Goal: Task Accomplishment & Management: Complete application form

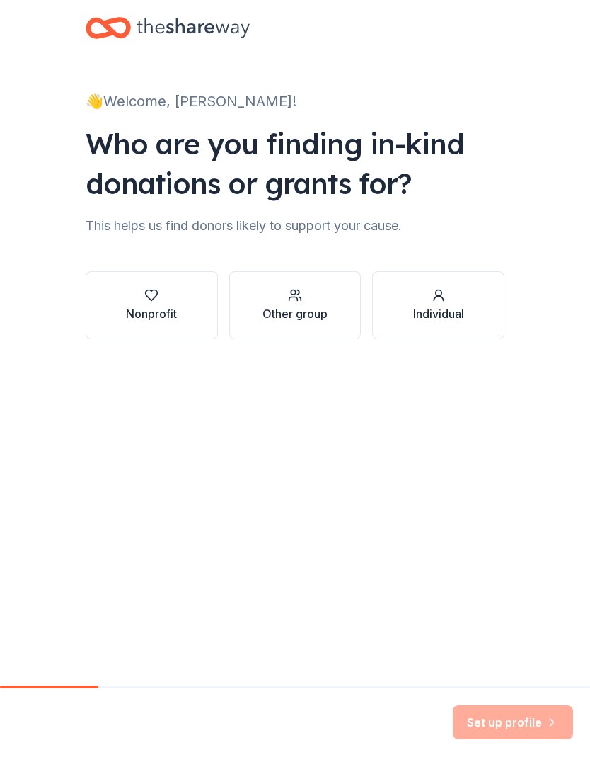
click at [154, 309] on div "Nonprofit" at bounding box center [151, 313] width 51 height 17
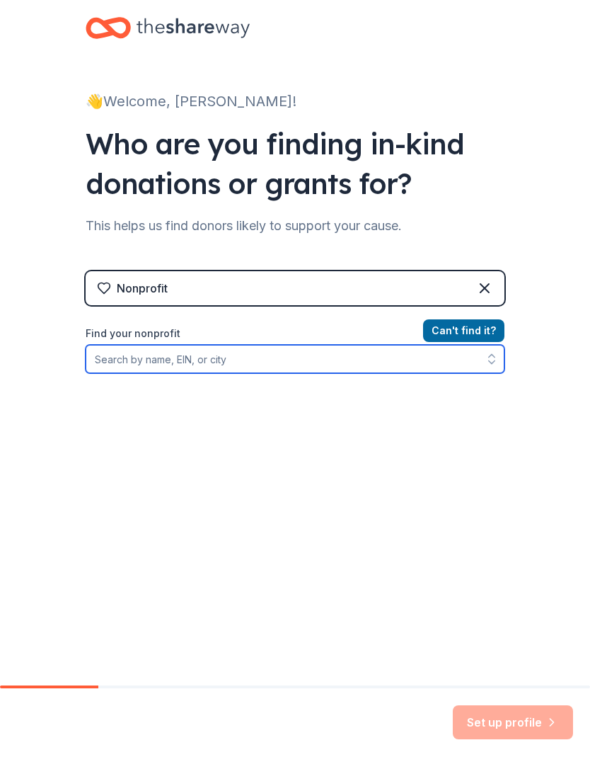
click at [261, 362] on input "Find your nonprofit" at bounding box center [295, 359] width 419 height 28
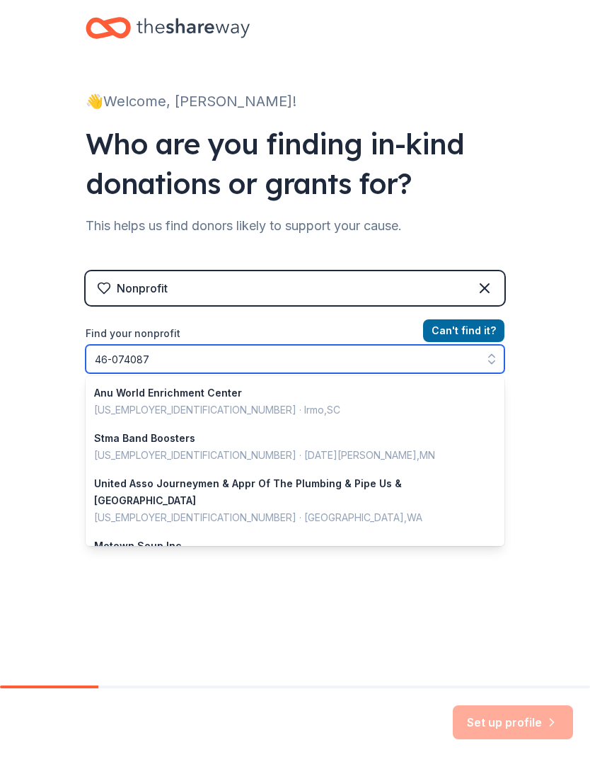
type input "[US_EMPLOYER_IDENTIFICATION_NUMBER]"
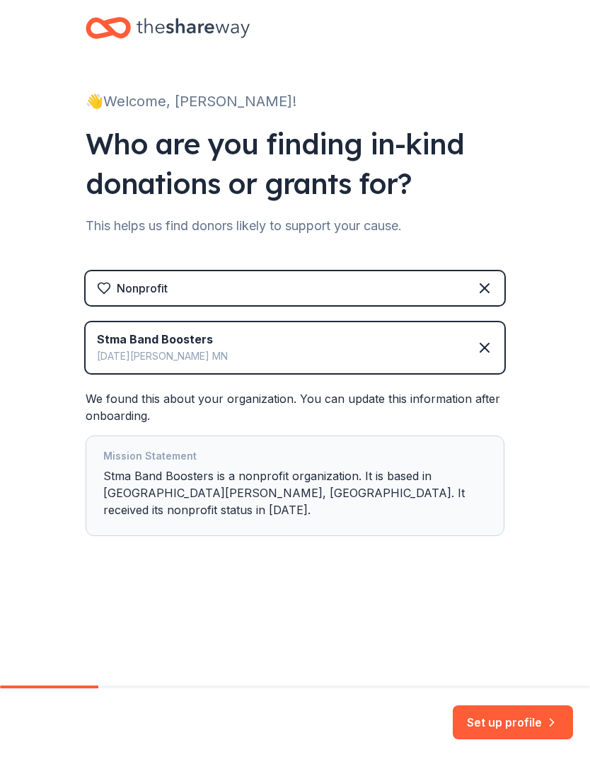
click at [528, 725] on button "Set up profile" at bounding box center [513, 722] width 120 height 34
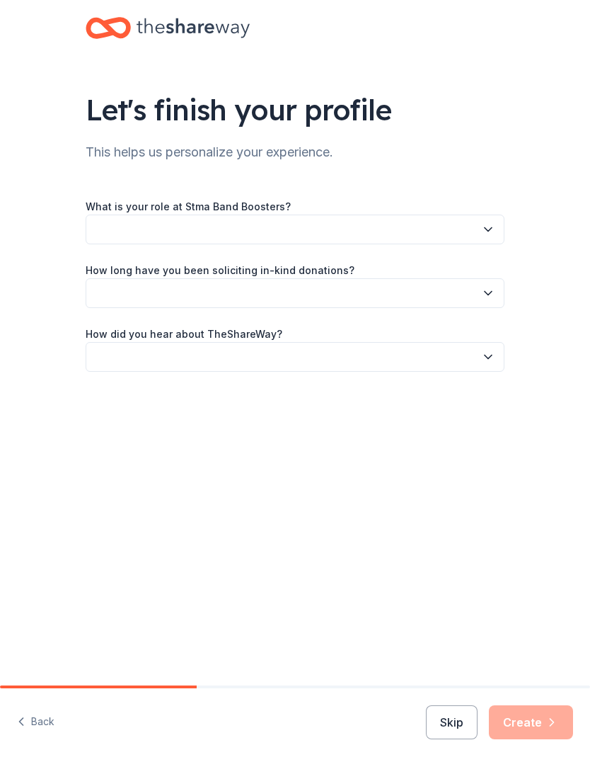
click at [494, 227] on icon "button" at bounding box center [488, 229] width 14 height 14
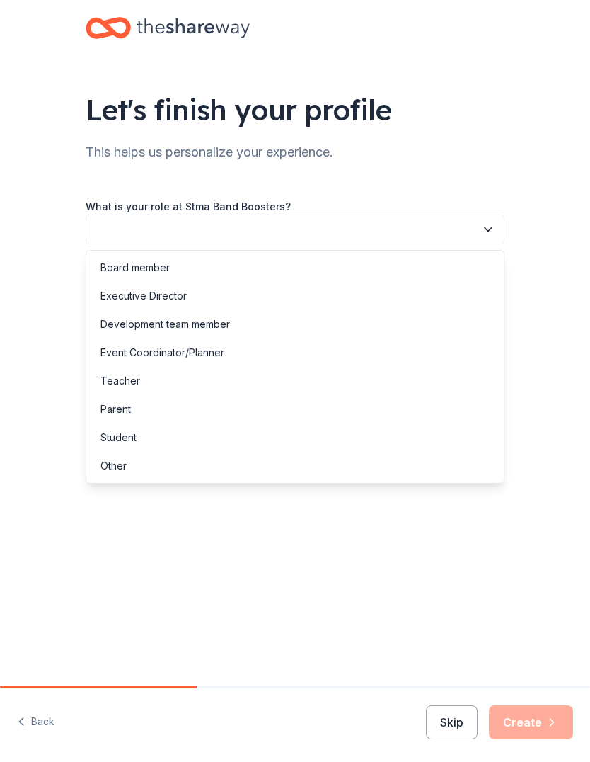
click at [124, 269] on div "Board member" at bounding box center [135, 267] width 69 height 17
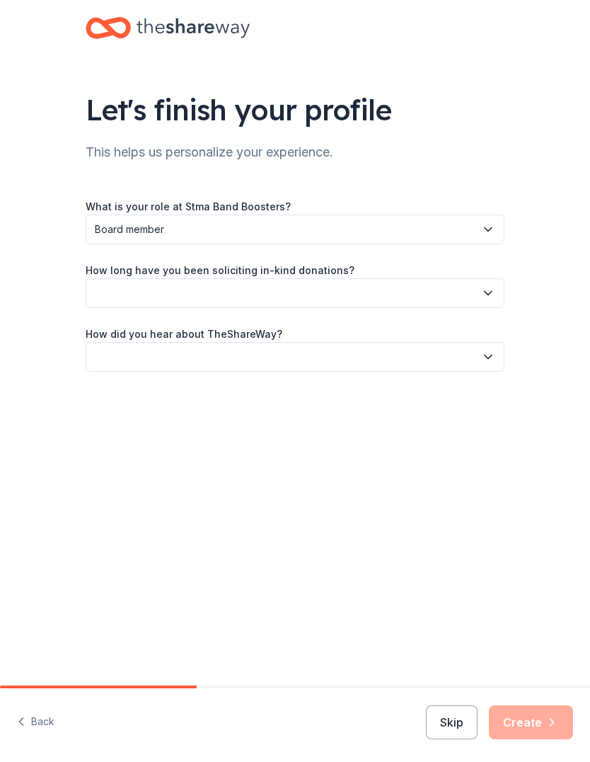
click at [485, 295] on icon "button" at bounding box center [488, 293] width 14 height 14
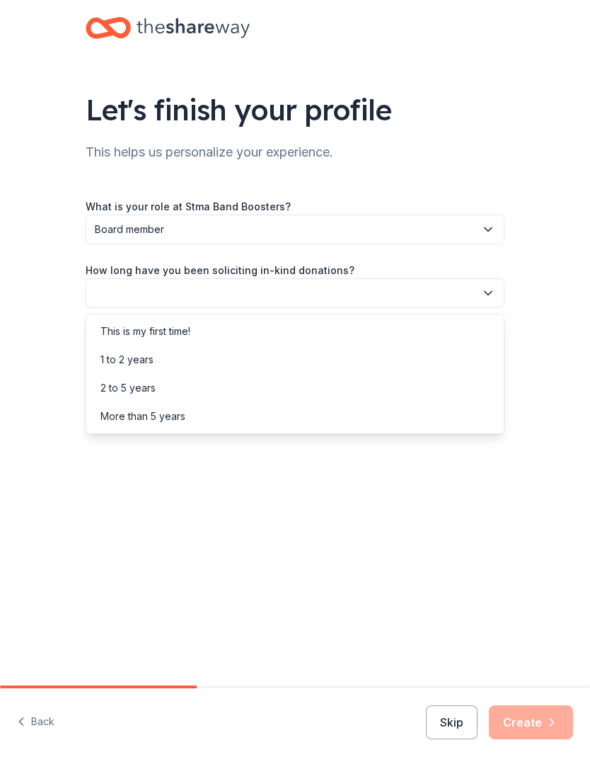
click at [120, 363] on div "1 to 2 years" at bounding box center [127, 359] width 53 height 17
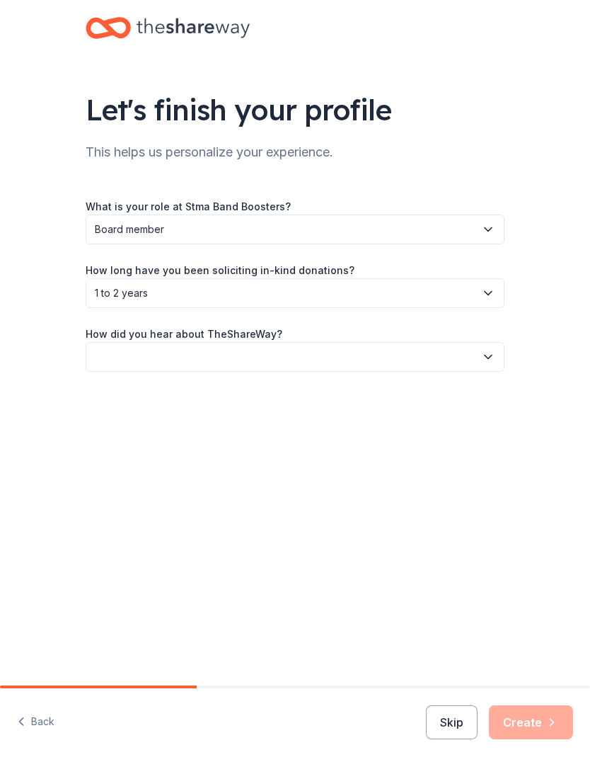
click at [487, 355] on icon "button" at bounding box center [488, 357] width 14 height 14
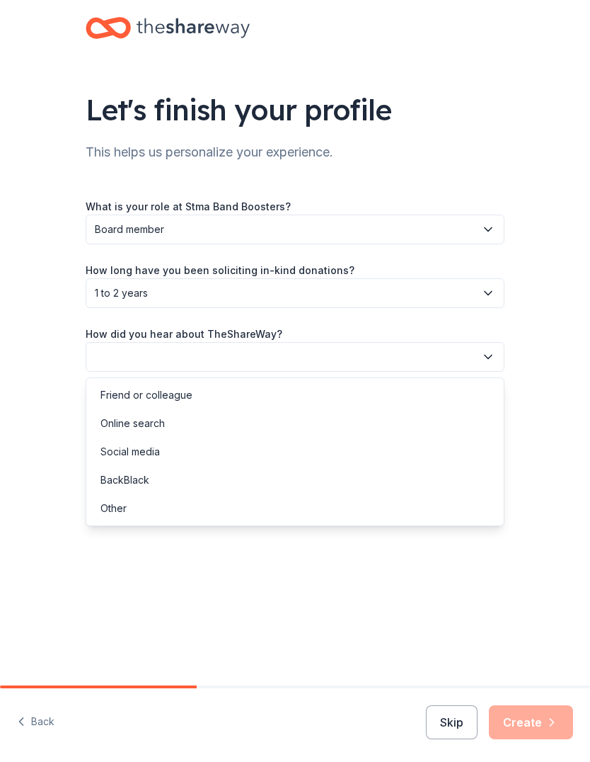
click at [112, 420] on div "Online search" at bounding box center [133, 423] width 64 height 17
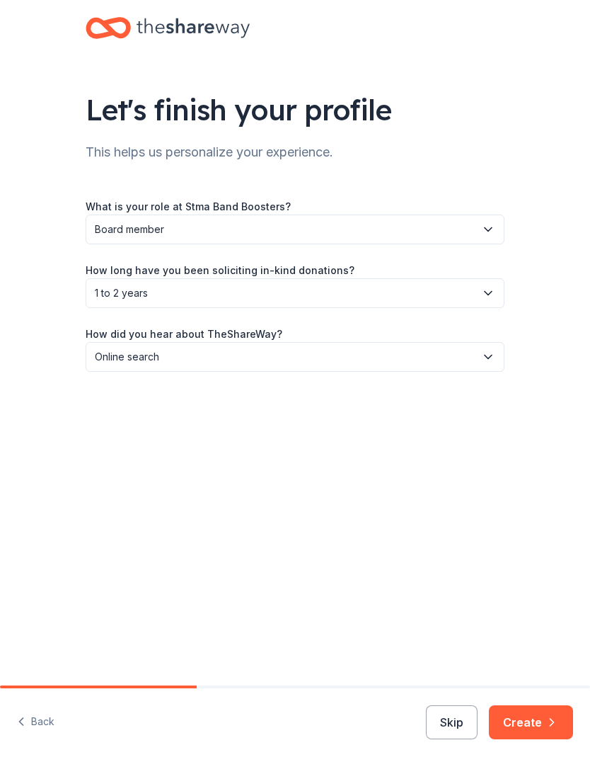
click at [545, 720] on icon "button" at bounding box center [552, 722] width 14 height 14
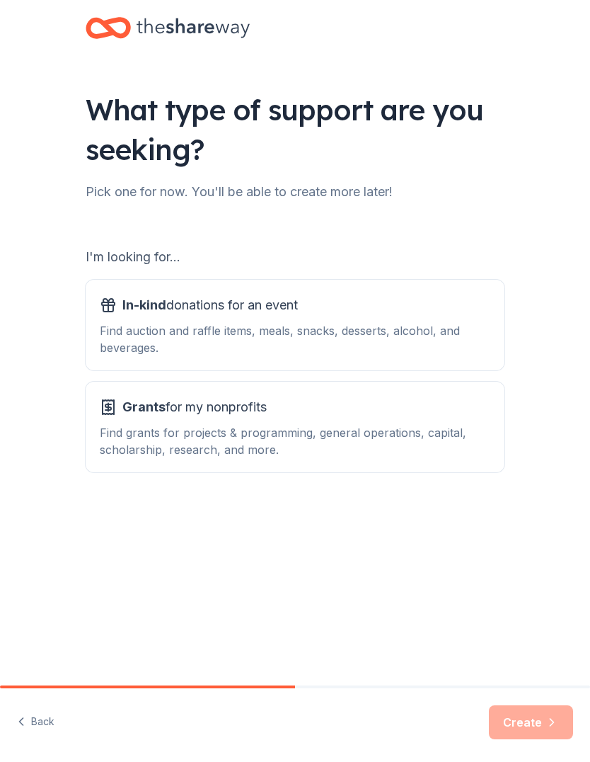
click at [145, 333] on div "Find auction and raffle items, meals, snacks, desserts, alcohol, and beverages." at bounding box center [295, 339] width 391 height 34
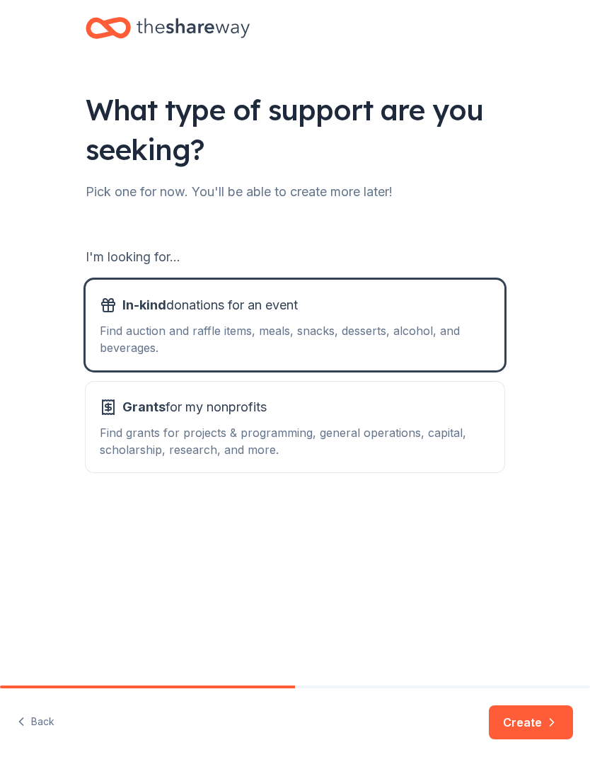
click at [539, 716] on button "Create" at bounding box center [531, 722] width 84 height 34
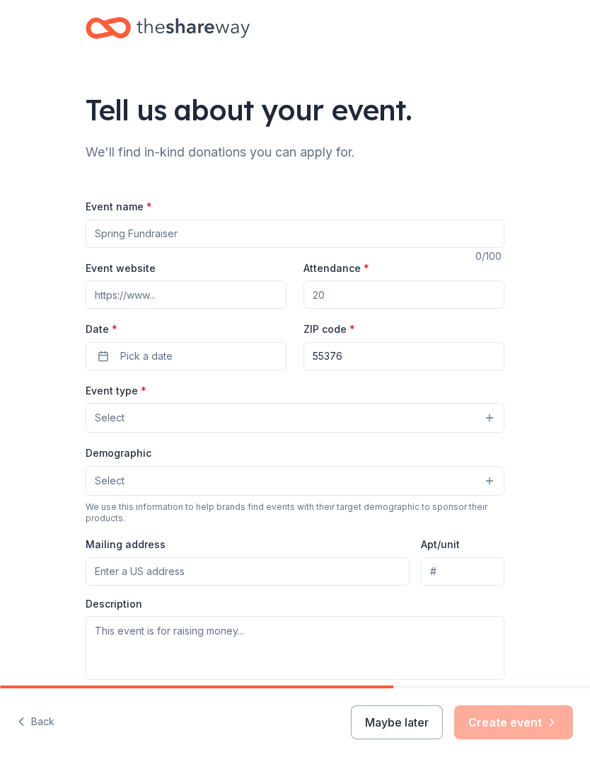
click at [115, 227] on input "Event name *" at bounding box center [295, 233] width 419 height 28
type input "Winter Band Concert and Online Auction"
click at [349, 294] on input "Attendance *" at bounding box center [404, 294] width 201 height 28
type input "500"
click at [218, 359] on button "Pick a date" at bounding box center [186, 356] width 201 height 28
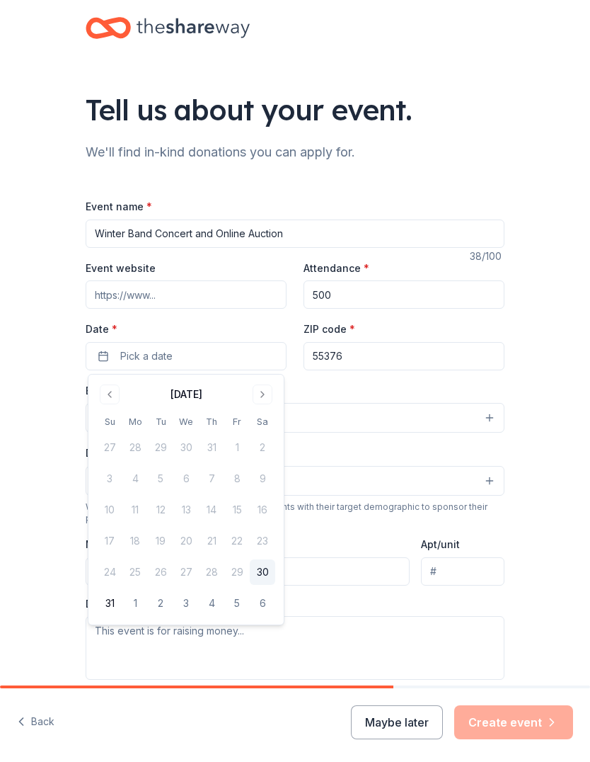
click at [263, 403] on button "Go to next month" at bounding box center [263, 394] width 20 height 20
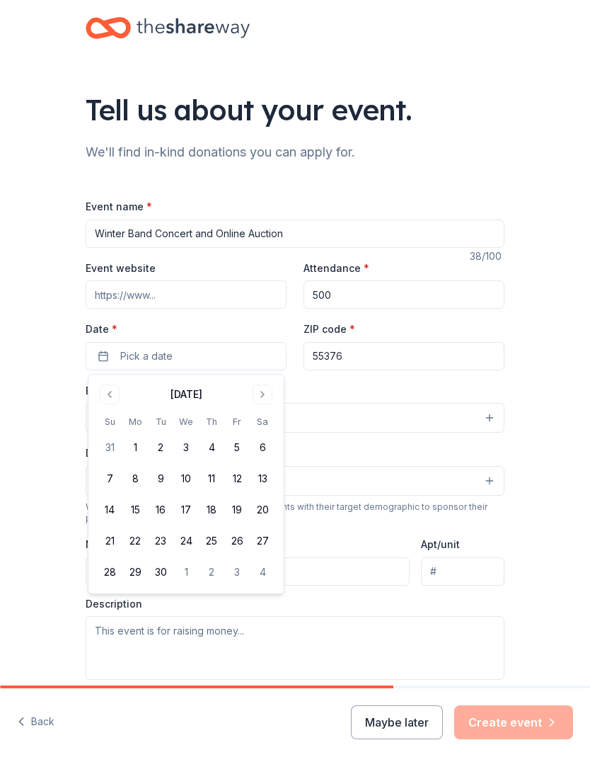
click at [257, 397] on button "Go to next month" at bounding box center [263, 394] width 20 height 20
click at [259, 396] on button "Go to next month" at bounding box center [263, 394] width 20 height 20
click at [261, 397] on button "Go to next month" at bounding box center [263, 394] width 20 height 20
click at [142, 482] on button "8" at bounding box center [134, 478] width 25 height 25
click at [425, 389] on div "Event type * Select" at bounding box center [295, 408] width 419 height 52
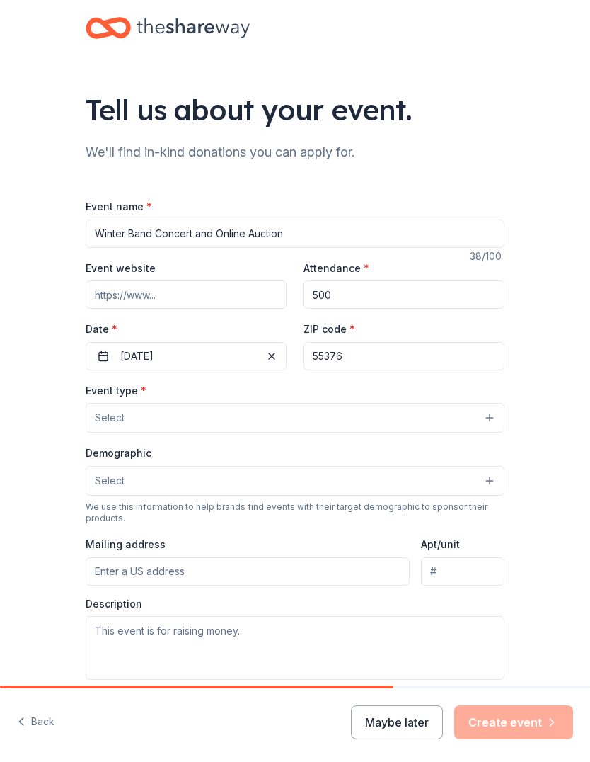
click at [487, 428] on button "Select" at bounding box center [295, 418] width 419 height 30
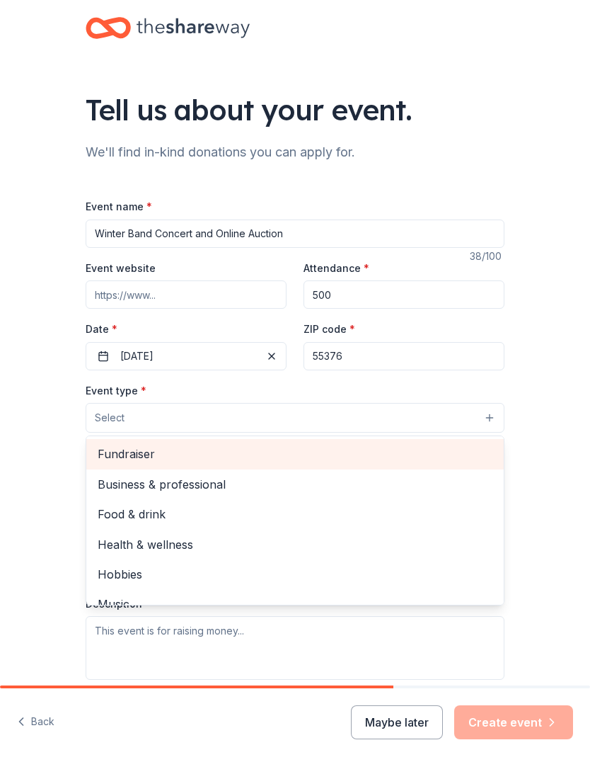
click at [139, 463] on span "Fundraiser" at bounding box center [295, 454] width 395 height 18
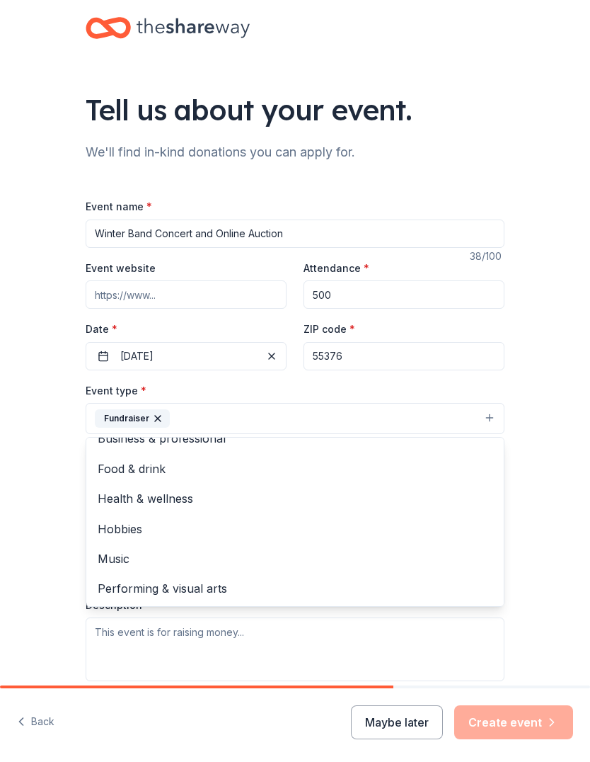
scroll to position [16, 0]
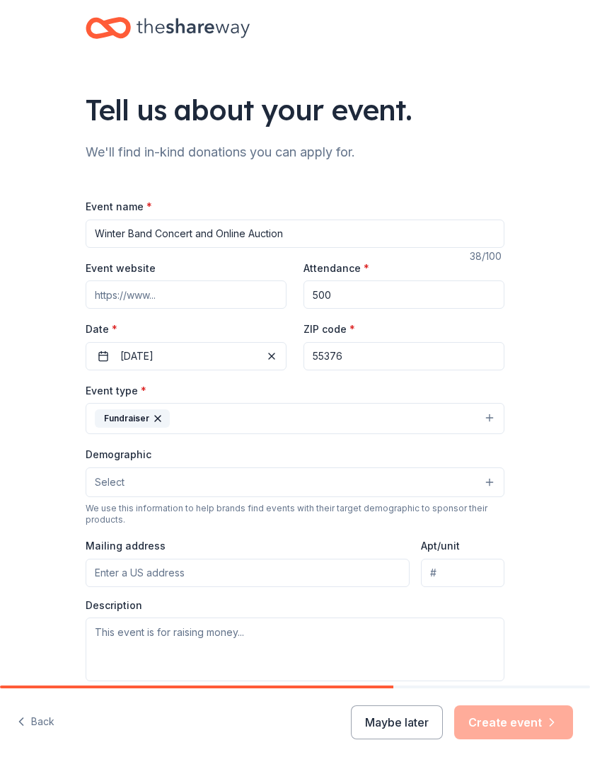
click at [488, 486] on button "Select" at bounding box center [295, 482] width 419 height 30
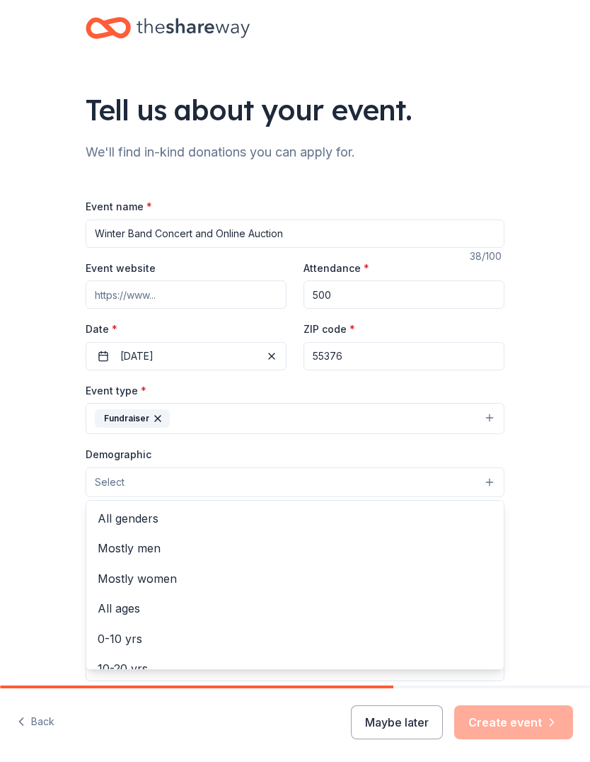
scroll to position [0, 0]
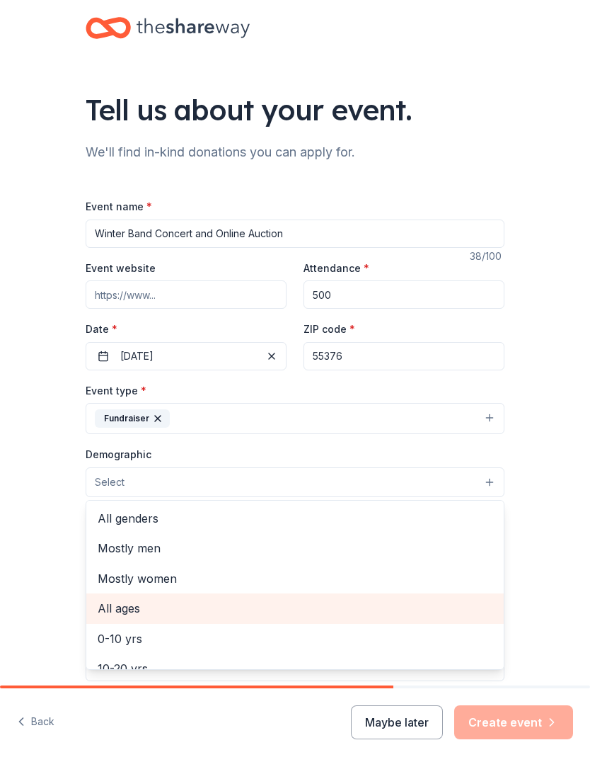
click at [125, 610] on span "All ages" at bounding box center [295, 608] width 395 height 18
click at [142, 524] on span "All genders" at bounding box center [295, 519] width 395 height 18
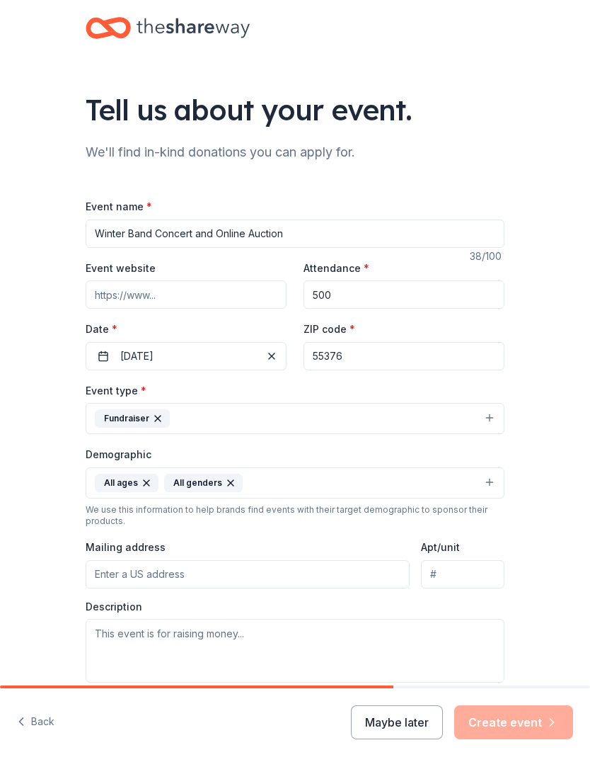
click at [331, 571] on input "Mailing address" at bounding box center [248, 574] width 324 height 28
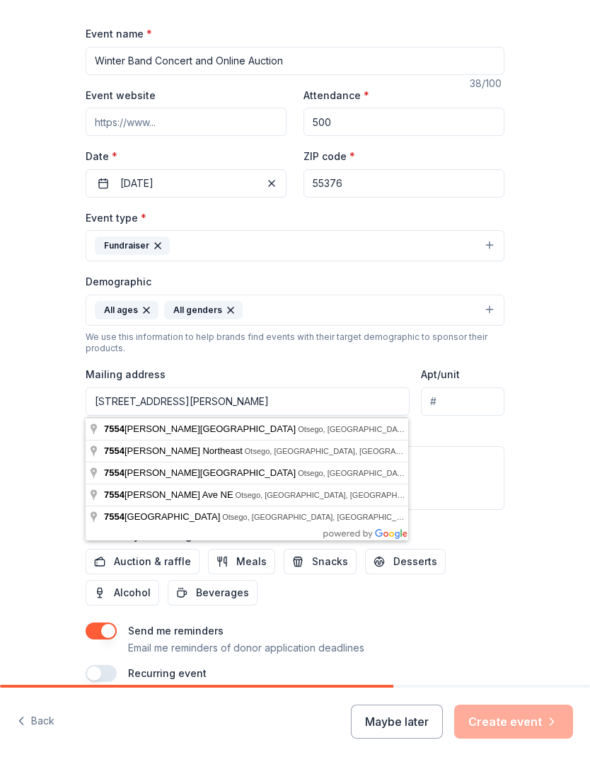
type input "7554 Larabee Avenue Northeast, Otsego, MN, 55301"
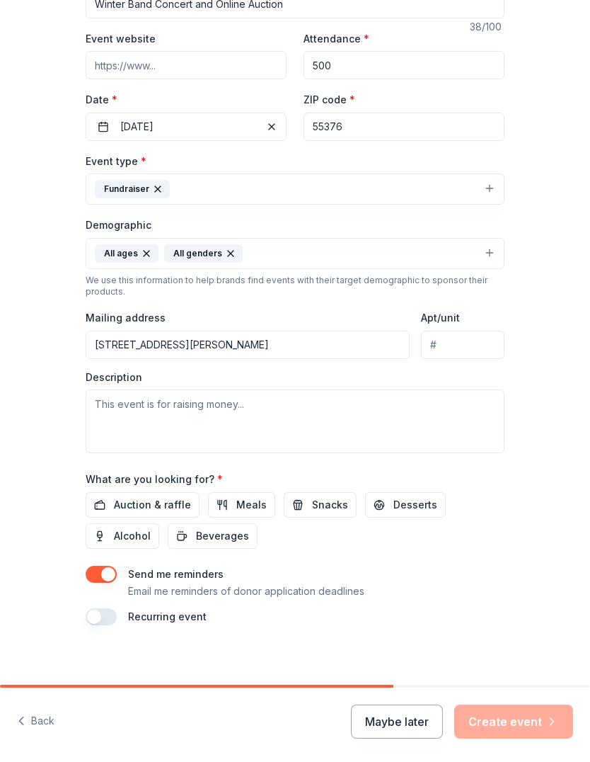
scroll to position [230, 0]
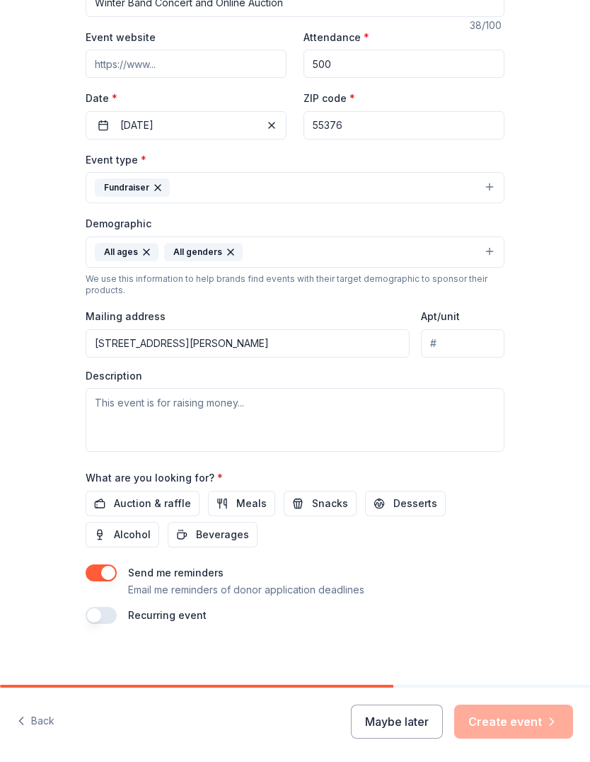
click at [124, 502] on span "Auction & raffle" at bounding box center [152, 504] width 77 height 17
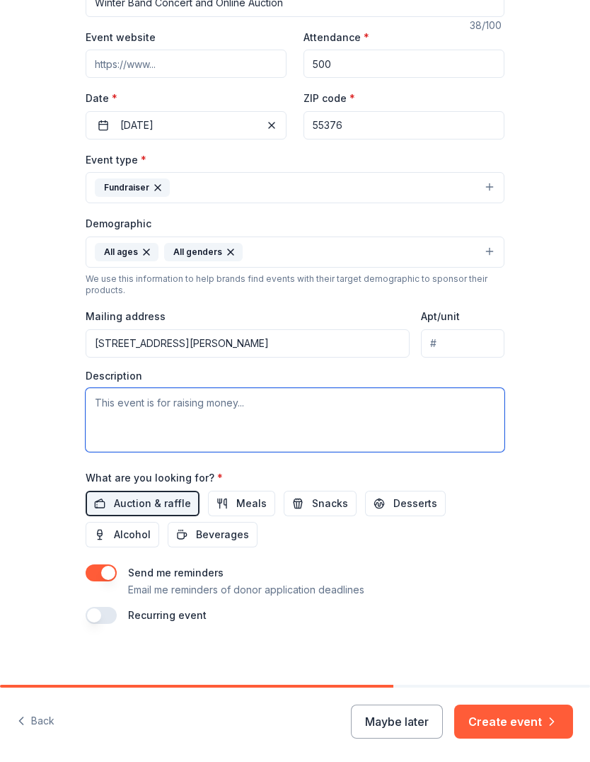
click at [148, 413] on textarea at bounding box center [295, 421] width 419 height 64
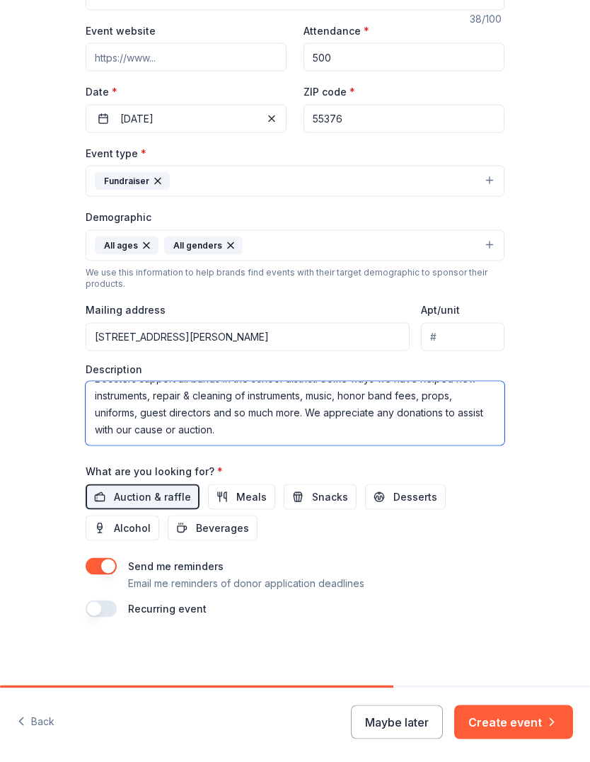
scroll to position [239, 0]
type textarea "Our yearly online auction and raffle supporting the 5-12th grade Bands. The Ban…"
click at [549, 486] on div "Tell us about your event. We'll find in-kind donations you can apply for. Event…" at bounding box center [295, 224] width 590 height 922
click at [529, 720] on button "Create event" at bounding box center [514, 722] width 119 height 34
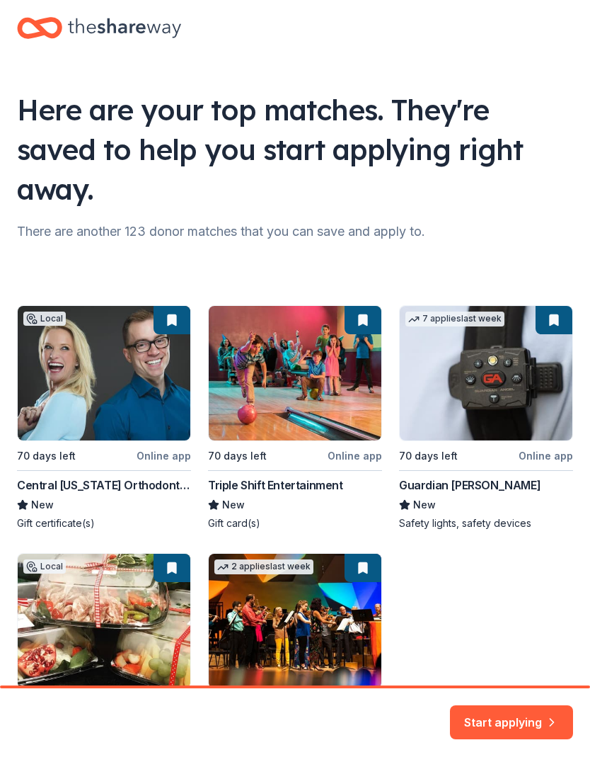
click at [93, 357] on div "Local 70 days left Online app Central Minnesota Orthodontics New Gift certifica…" at bounding box center [295, 548] width 556 height 487
click at [75, 442] on div "Local 70 days left Online app Central Minnesota Orthodontics New Gift certifica…" at bounding box center [295, 548] width 556 height 487
click at [518, 716] on button "Start applying" at bounding box center [511, 714] width 123 height 34
click at [532, 714] on div "Start applying" at bounding box center [511, 722] width 123 height 34
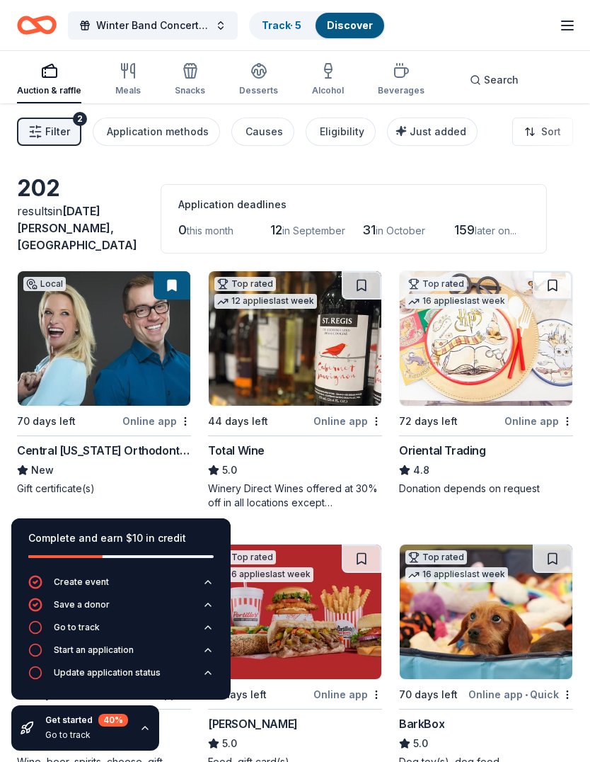
click at [147, 412] on div "Online app" at bounding box center [156, 421] width 69 height 18
click at [285, 389] on img at bounding box center [295, 338] width 173 height 135
click at [208, 627] on icon "button" at bounding box center [207, 627] width 11 height 11
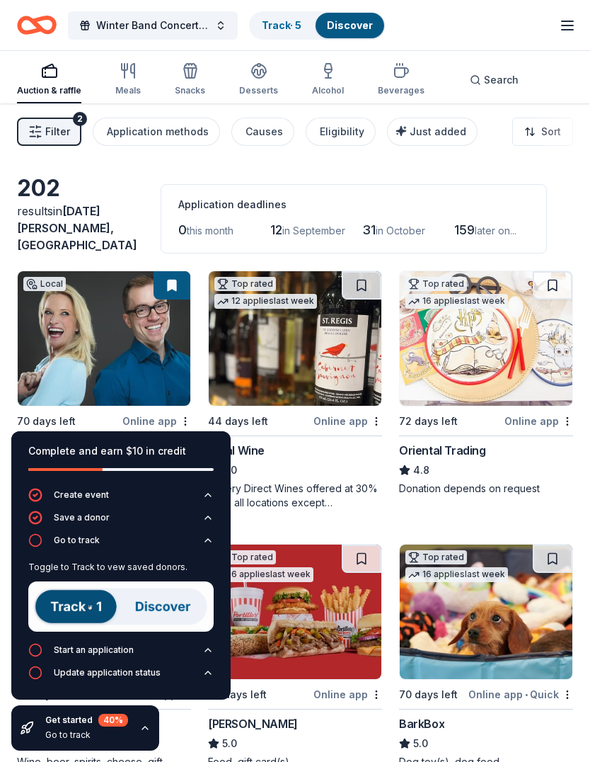
click at [207, 649] on icon "button" at bounding box center [207, 649] width 11 height 11
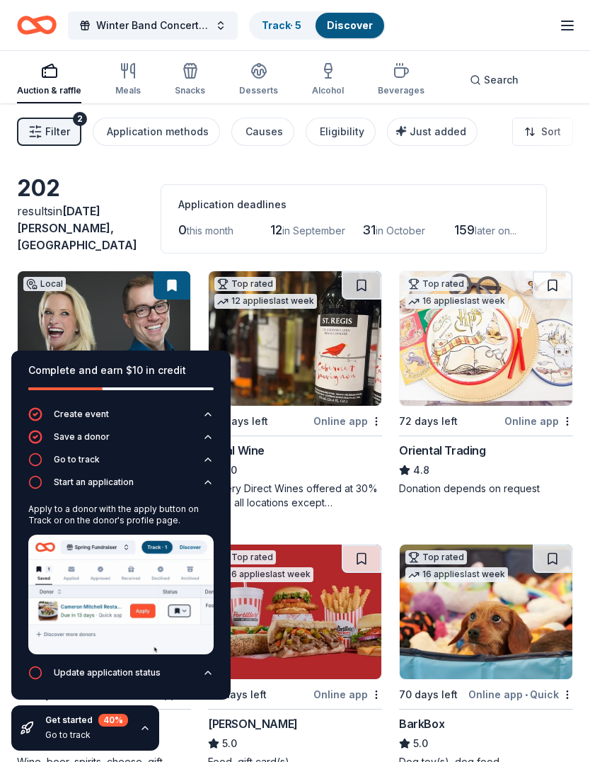
click at [210, 670] on icon "button" at bounding box center [207, 672] width 11 height 11
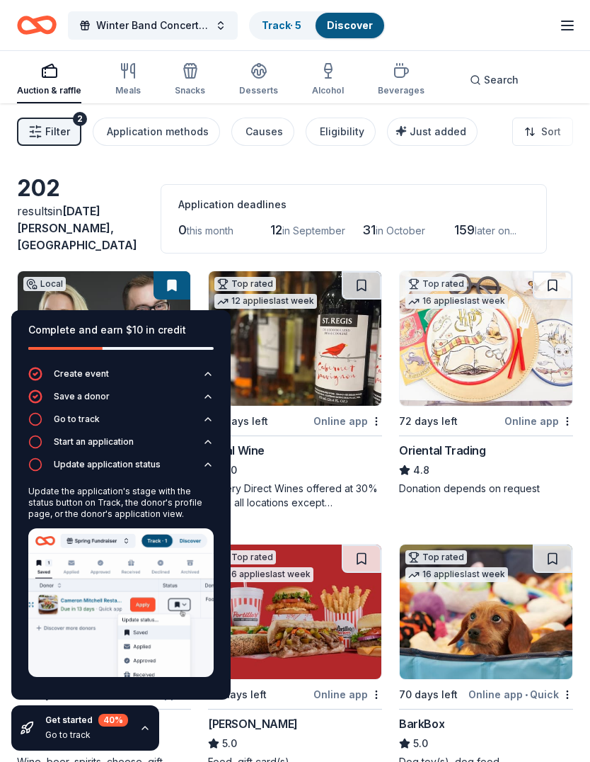
click at [486, 352] on img at bounding box center [486, 338] width 173 height 135
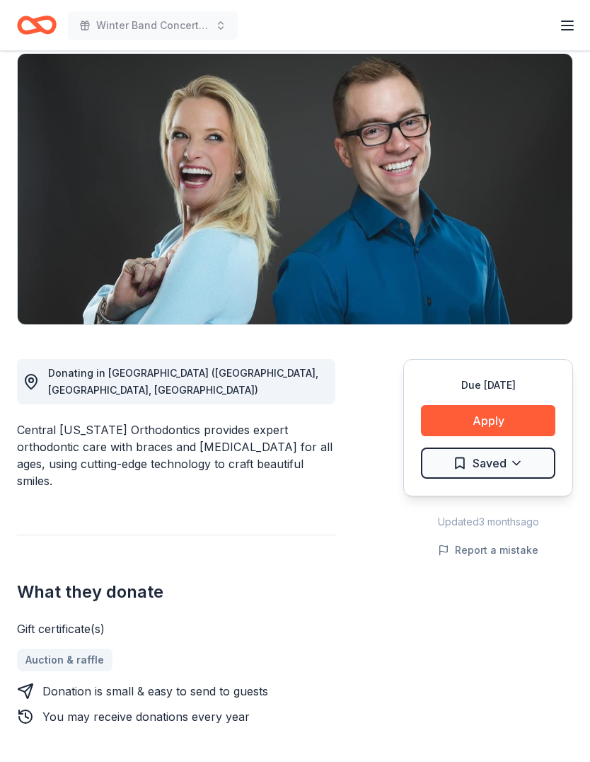
scroll to position [93, 0]
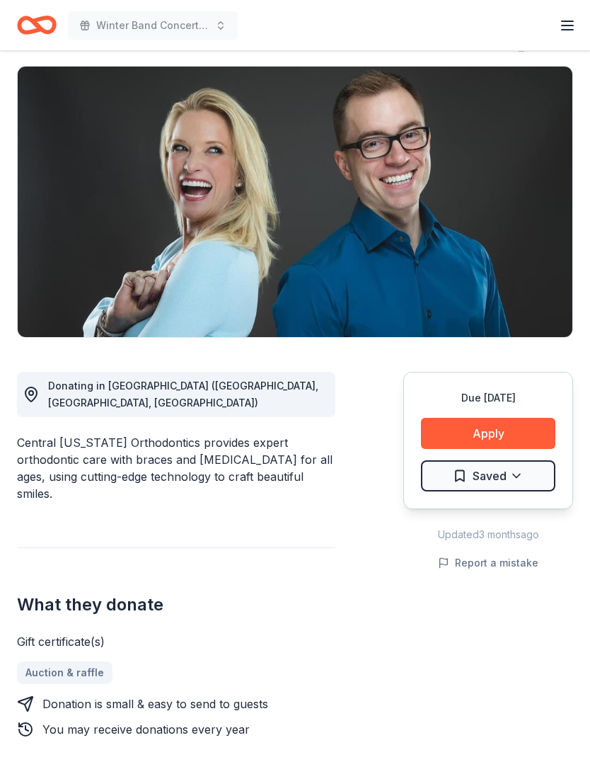
click at [513, 433] on button "Apply" at bounding box center [488, 433] width 135 height 31
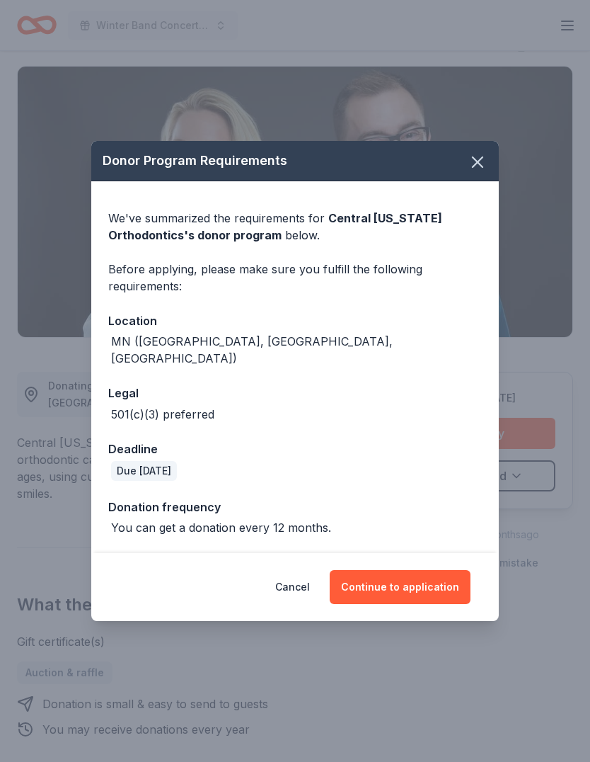
click at [416, 572] on button "Continue to application" at bounding box center [400, 587] width 141 height 34
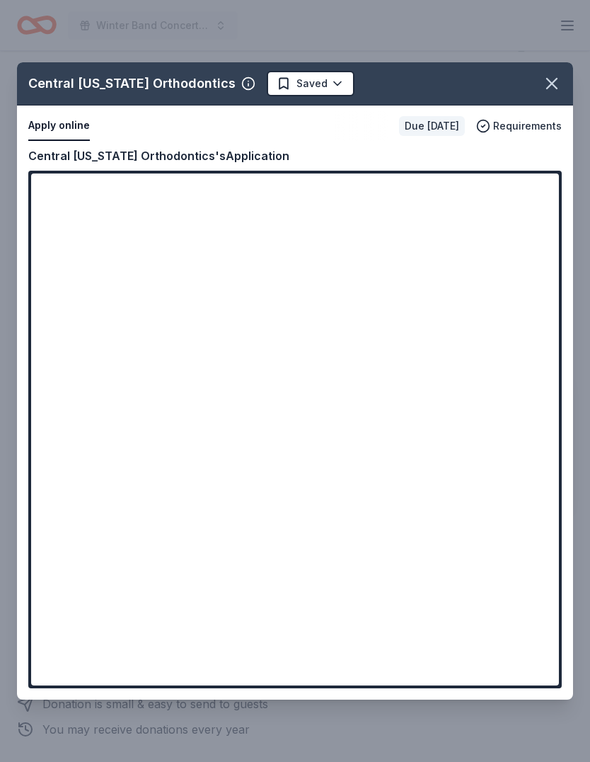
click at [497, 272] on div "Central Minnesota Orthodontics Saved Apply online Due in 70 days Requirements C…" at bounding box center [295, 380] width 556 height 637
click at [355, 209] on div "Central Minnesota Orthodontics Saved Apply online Due in 70 days Requirements C…" at bounding box center [295, 380] width 556 height 637
click at [368, 658] on div "Central Minnesota Orthodontics Saved Apply online Due in 70 days Requirements C…" at bounding box center [295, 380] width 556 height 637
click at [55, 188] on div "Central Minnesota Orthodontics Saved Apply online Due in 70 days Requirements C…" at bounding box center [295, 380] width 556 height 637
click at [556, 91] on icon "button" at bounding box center [552, 84] width 20 height 20
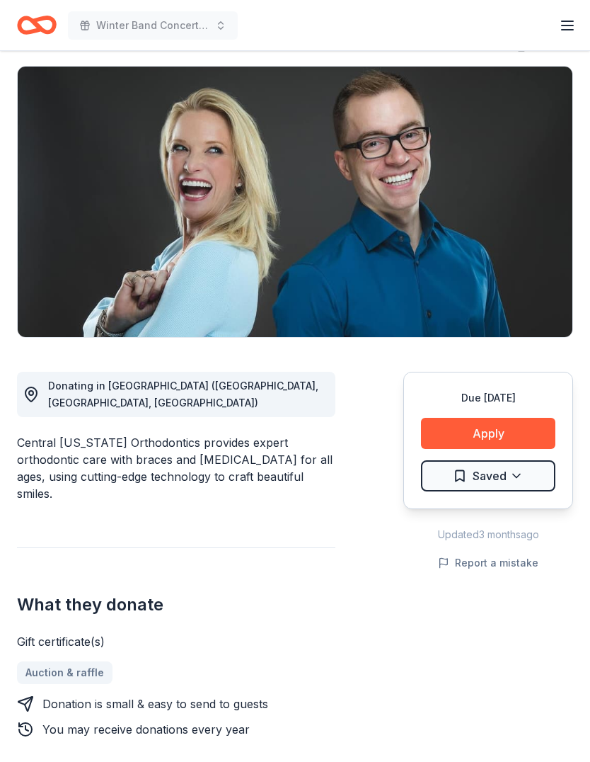
click at [483, 423] on button "Apply" at bounding box center [488, 433] width 135 height 31
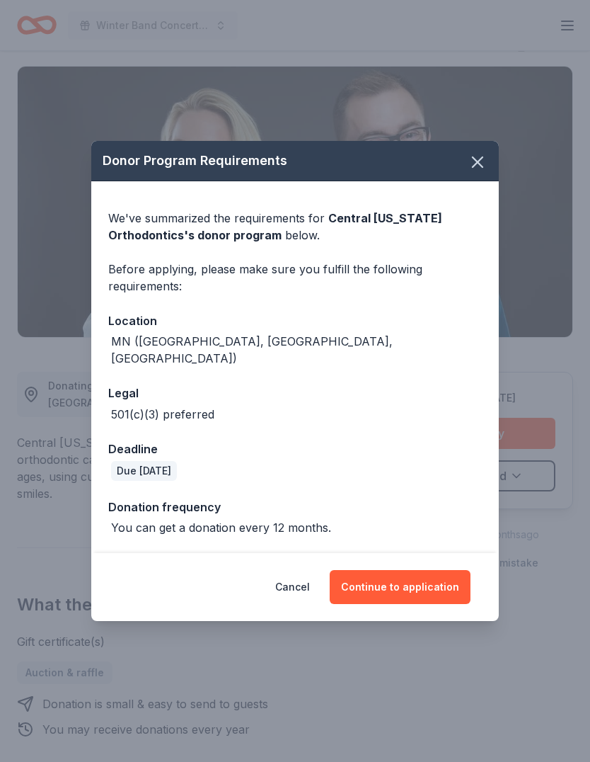
click at [388, 577] on button "Continue to application" at bounding box center [400, 587] width 141 height 34
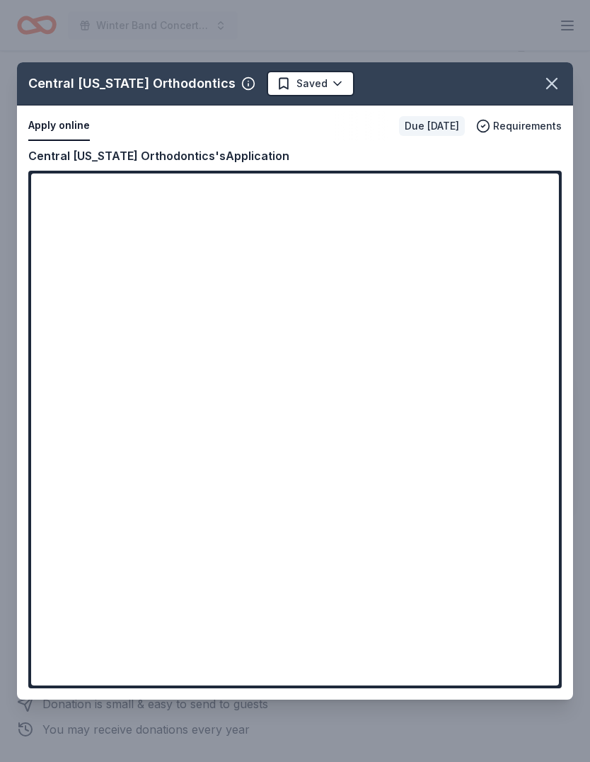
click at [544, 94] on button "button" at bounding box center [552, 83] width 31 height 31
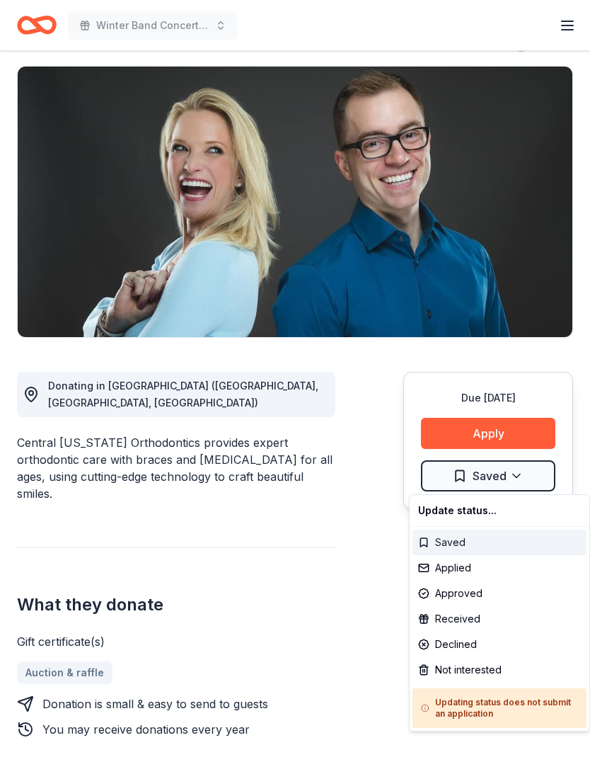
click at [431, 538] on div "Saved" at bounding box center [500, 542] width 174 height 25
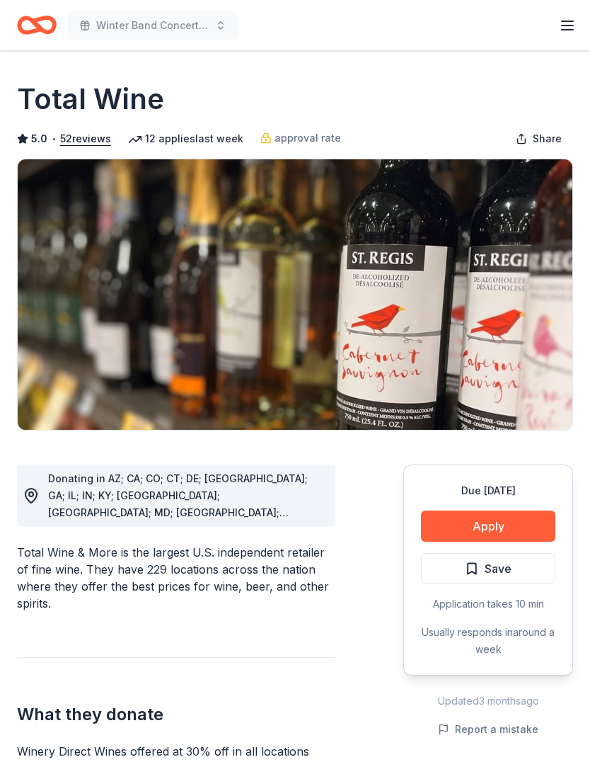
click at [493, 526] on button "Apply" at bounding box center [488, 525] width 135 height 31
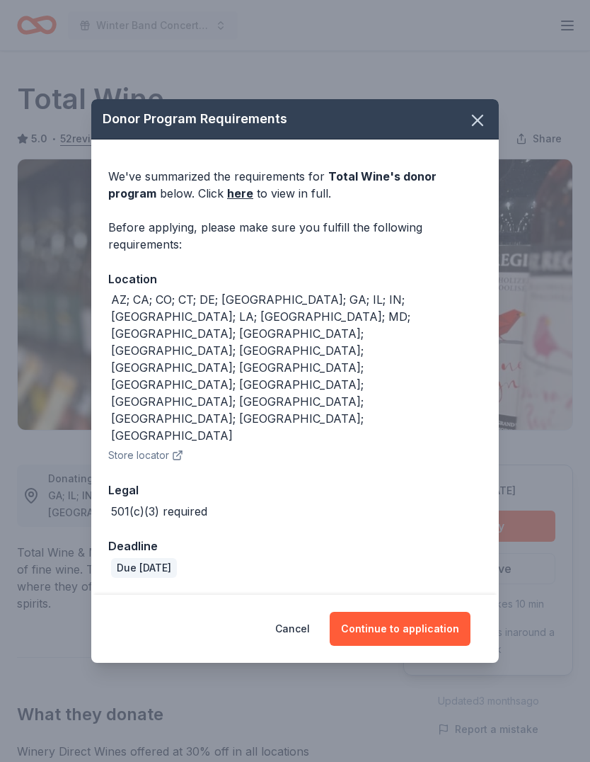
click at [409, 612] on button "Continue to application" at bounding box center [400, 629] width 141 height 34
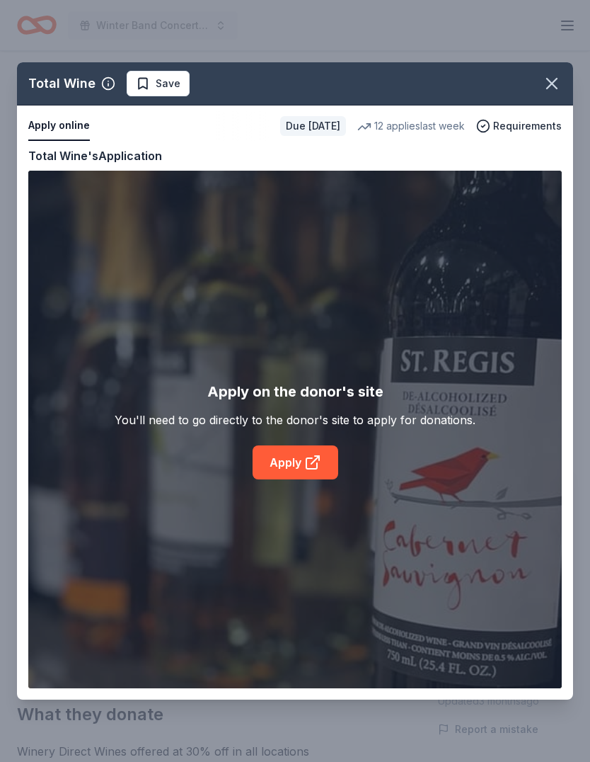
click at [285, 465] on div "Total Wine Save Apply online Due in 44 days 12 applies last week Requirements C…" at bounding box center [295, 380] width 556 height 637
click at [550, 81] on icon "button" at bounding box center [552, 84] width 10 height 10
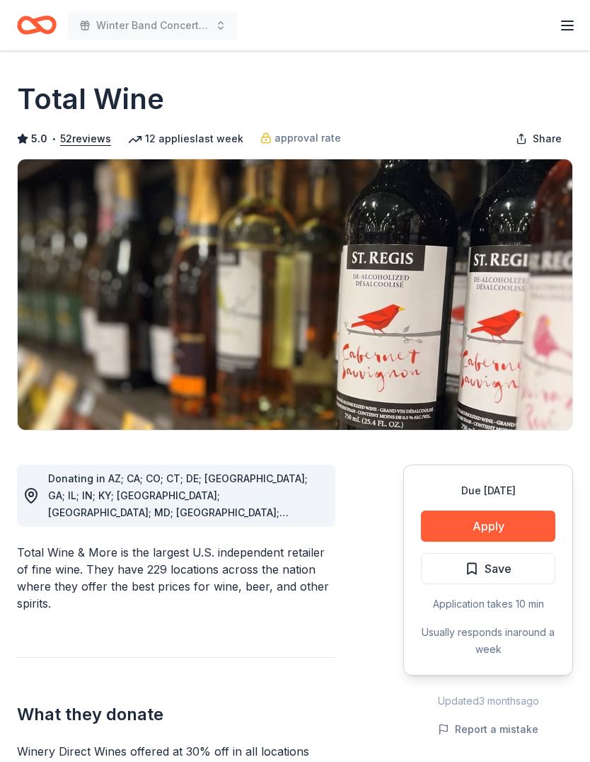
click at [498, 526] on button "Apply" at bounding box center [488, 525] width 135 height 31
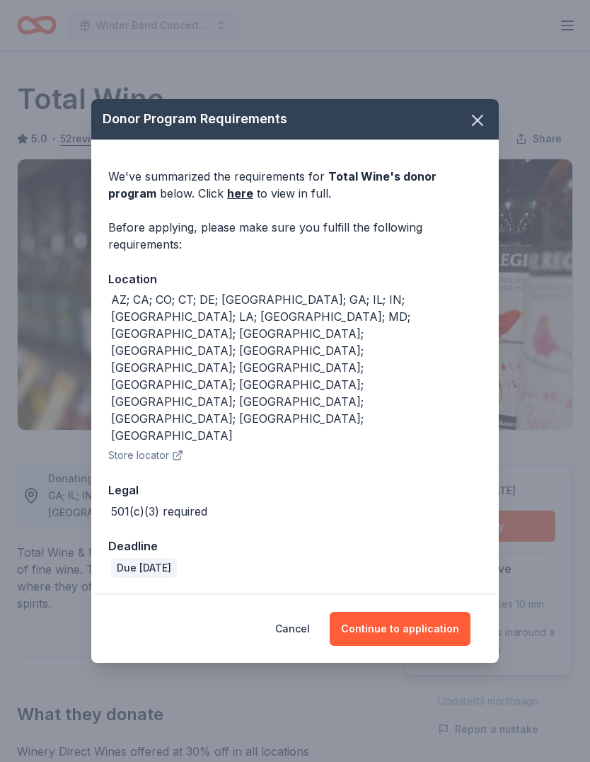
click at [423, 612] on button "Continue to application" at bounding box center [400, 629] width 141 height 34
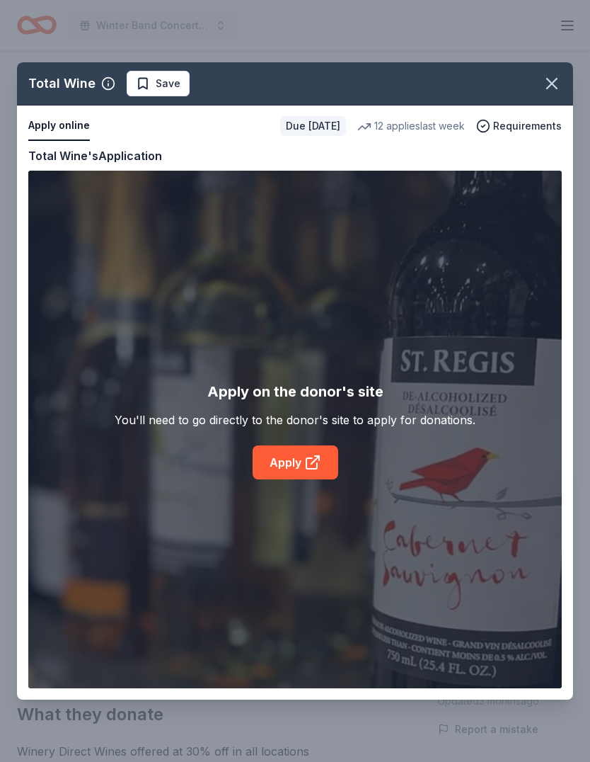
click at [304, 467] on div "Total Wine Save Apply online Due in 44 days 12 applies last week Requirements C…" at bounding box center [295, 380] width 556 height 637
click at [301, 471] on div "Total Wine Save Apply online Due in 44 days 12 applies last week Requirements C…" at bounding box center [295, 380] width 556 height 637
click at [67, 141] on div "Total Wine Save Apply online Due in 44 days 12 applies last week Requirements C…" at bounding box center [295, 380] width 556 height 637
click at [558, 83] on icon "button" at bounding box center [552, 84] width 20 height 20
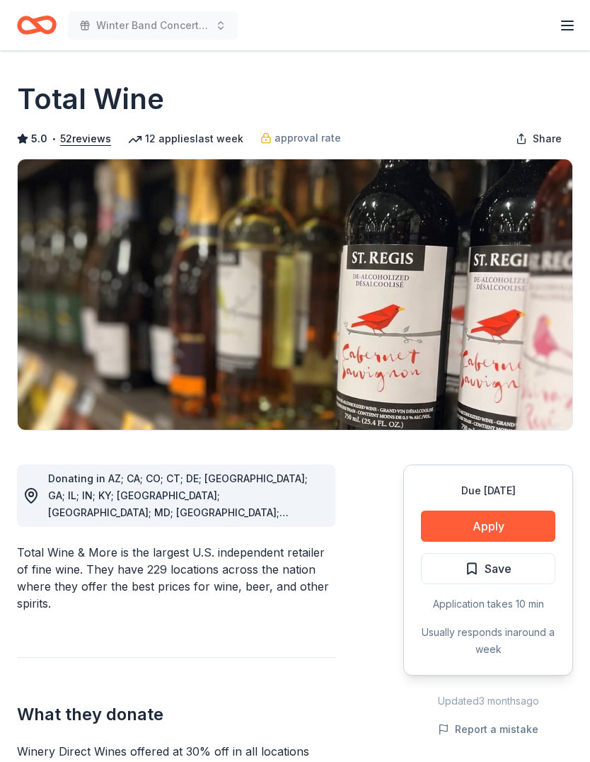
click at [564, 27] on icon "button" at bounding box center [567, 25] width 17 height 17
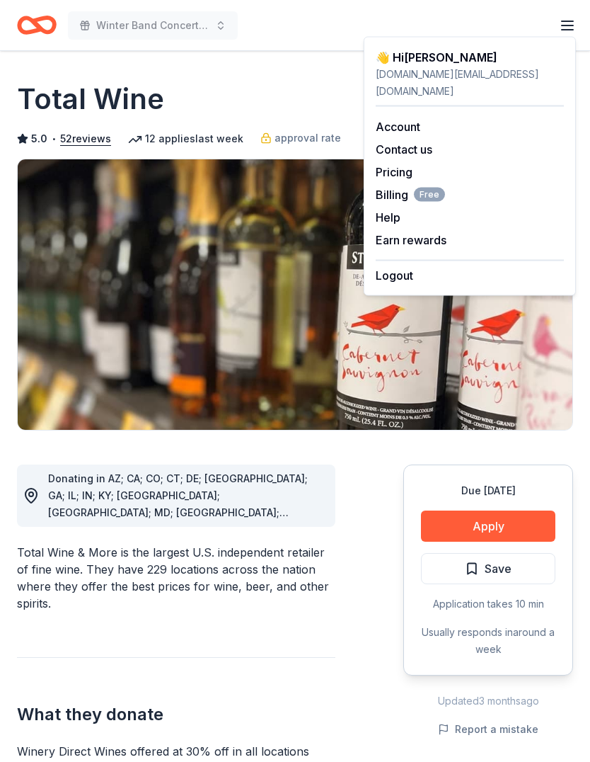
click at [292, 146] on span "approval rate" at bounding box center [308, 138] width 67 height 17
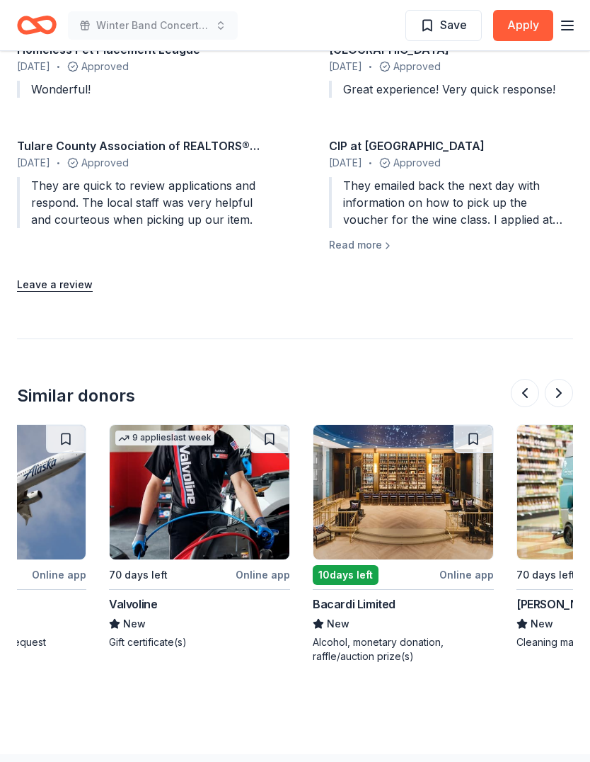
scroll to position [0, 1114]
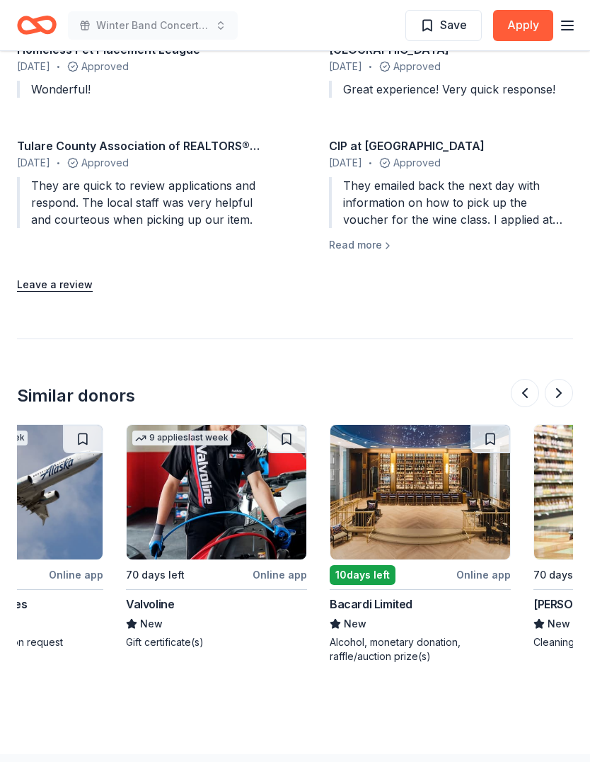
click at [440, 464] on img at bounding box center [421, 492] width 180 height 135
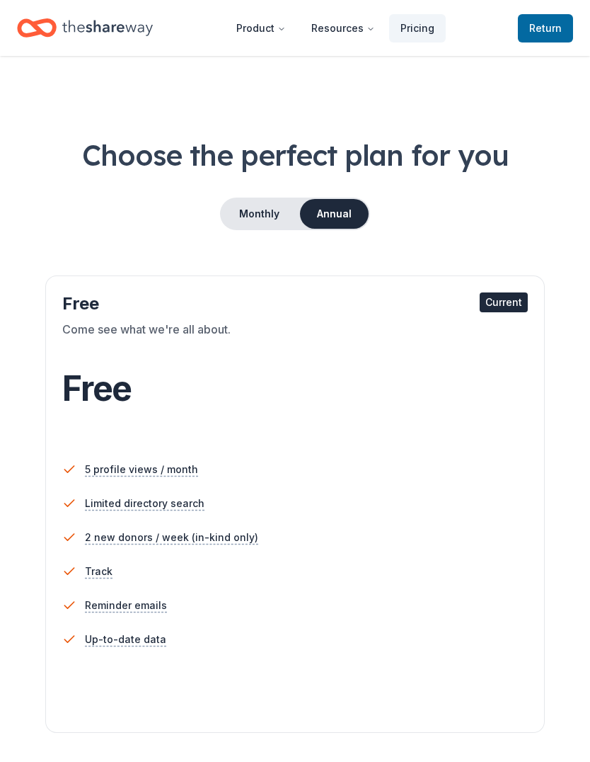
click at [265, 216] on button "Monthly" at bounding box center [260, 214] width 76 height 30
click at [335, 210] on button "Annual" at bounding box center [334, 214] width 70 height 30
click at [263, 209] on button "Monthly" at bounding box center [260, 214] width 76 height 30
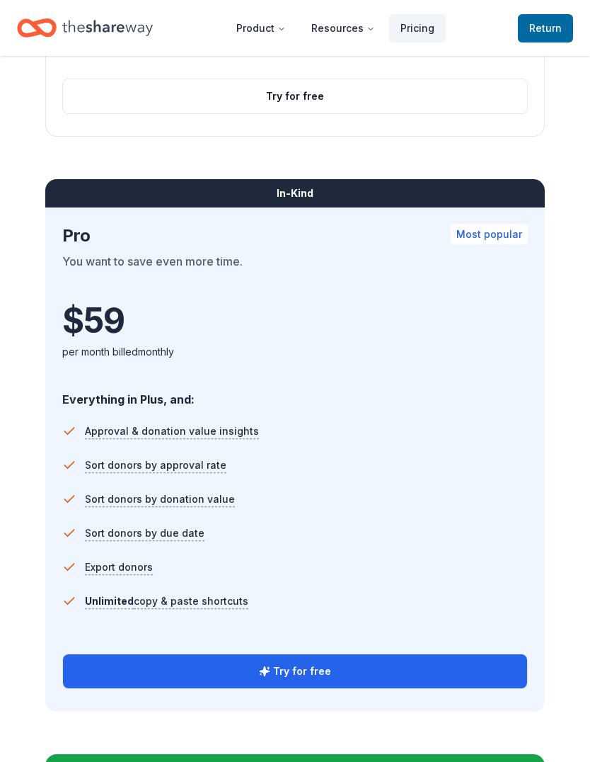
scroll to position [1170, 0]
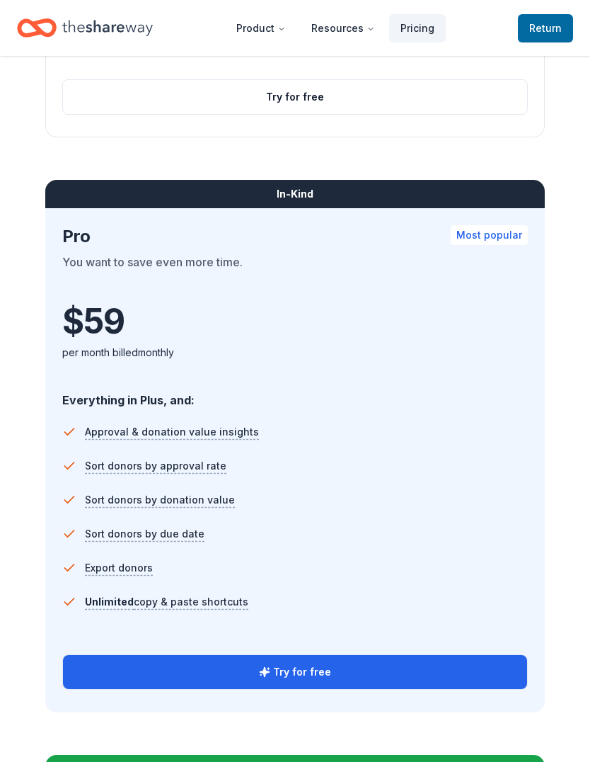
click at [309, 663] on button "Try for free" at bounding box center [295, 672] width 464 height 34
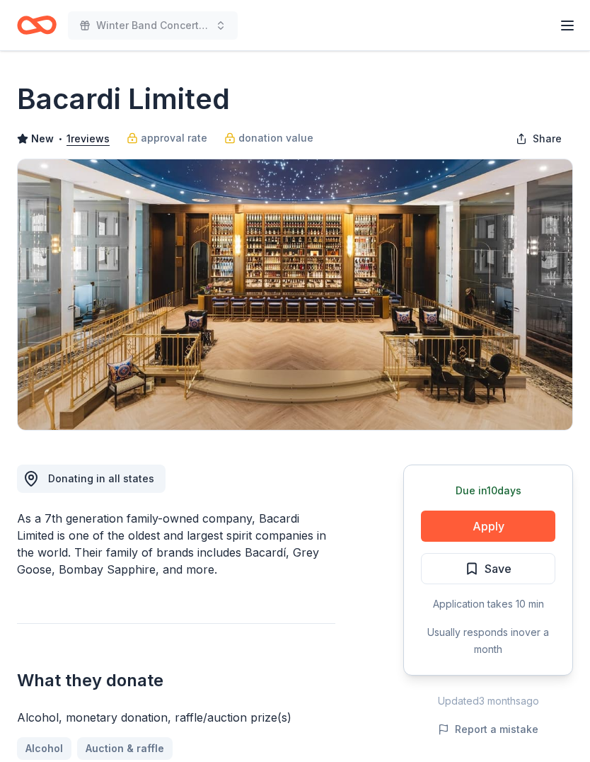
click at [484, 525] on button "Apply" at bounding box center [488, 525] width 135 height 31
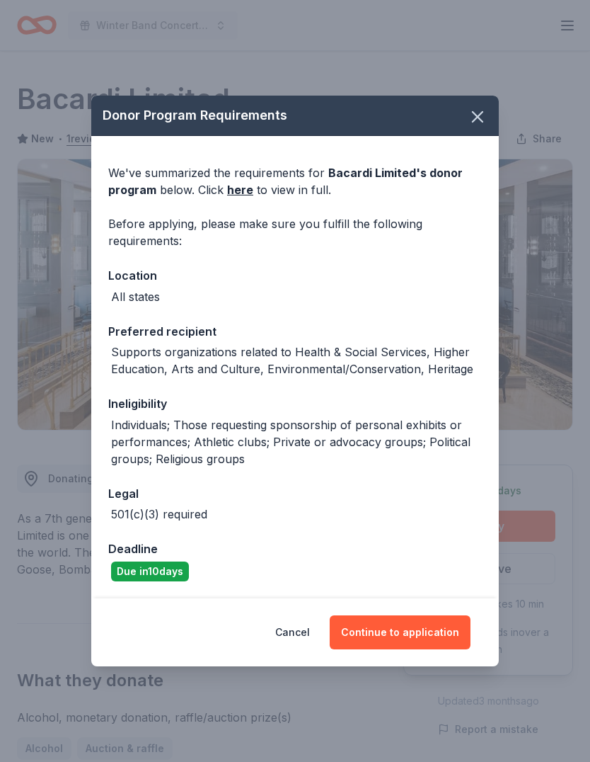
click at [425, 632] on button "Continue to application" at bounding box center [400, 632] width 141 height 34
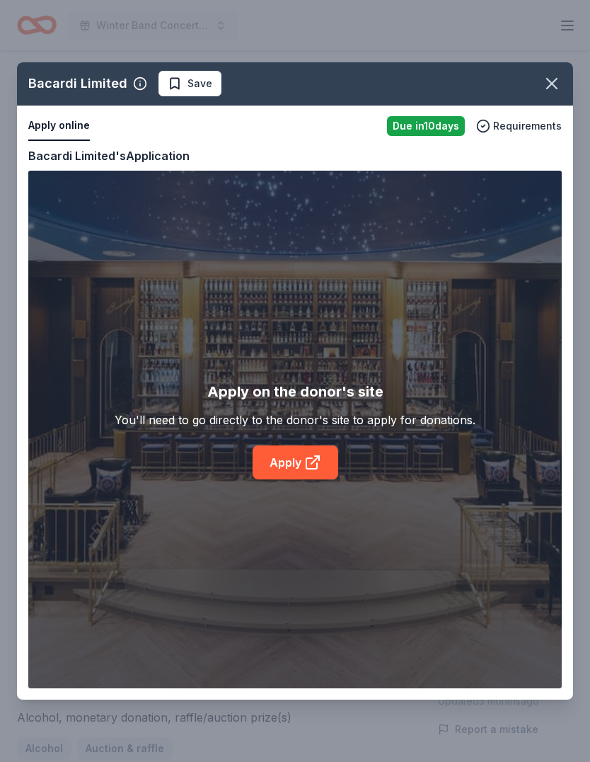
click at [314, 449] on div "Bacardi Limited Save Apply online Due [DATE] Requirements Copy and paste your i…" at bounding box center [295, 380] width 556 height 637
click at [311, 454] on div "Bacardi Limited Save Apply online Due [DATE] Requirements Copy and paste your i…" at bounding box center [295, 380] width 556 height 637
click at [552, 76] on icon "button" at bounding box center [552, 84] width 20 height 20
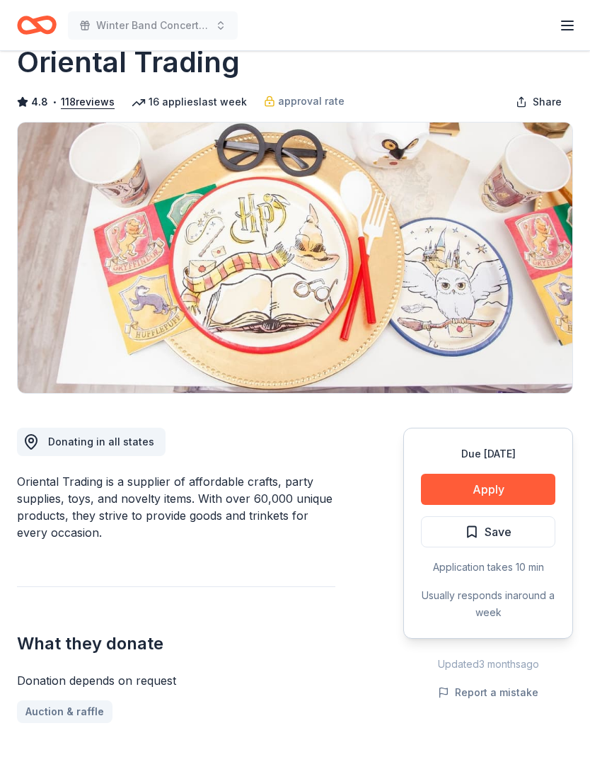
scroll to position [44, 0]
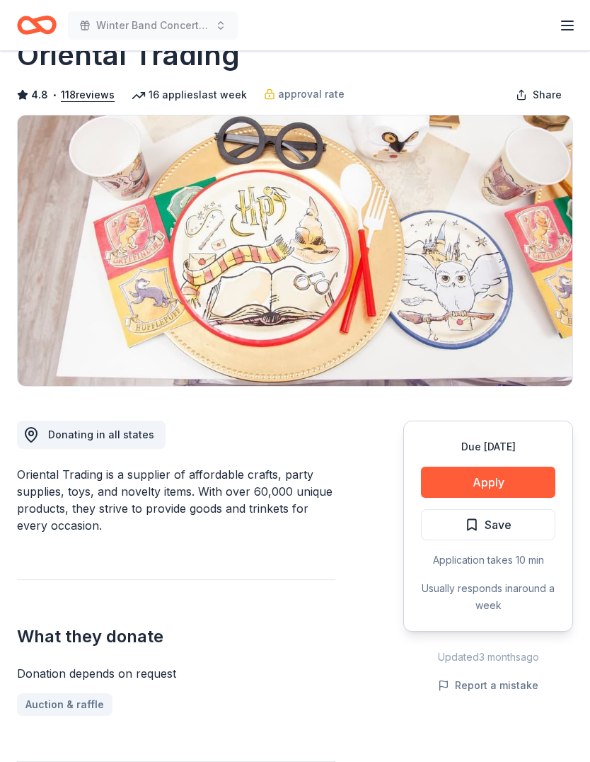
click at [452, 479] on button "Apply" at bounding box center [488, 482] width 135 height 31
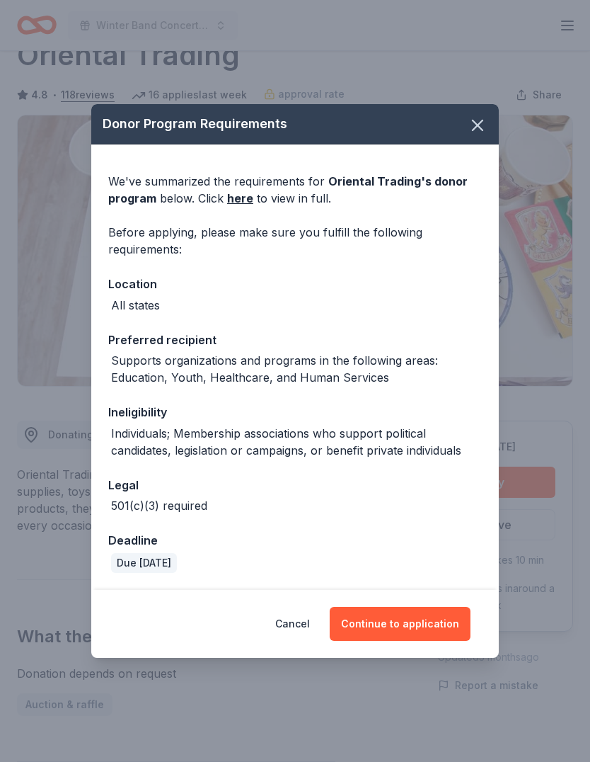
click at [407, 641] on button "Continue to application" at bounding box center [400, 624] width 141 height 34
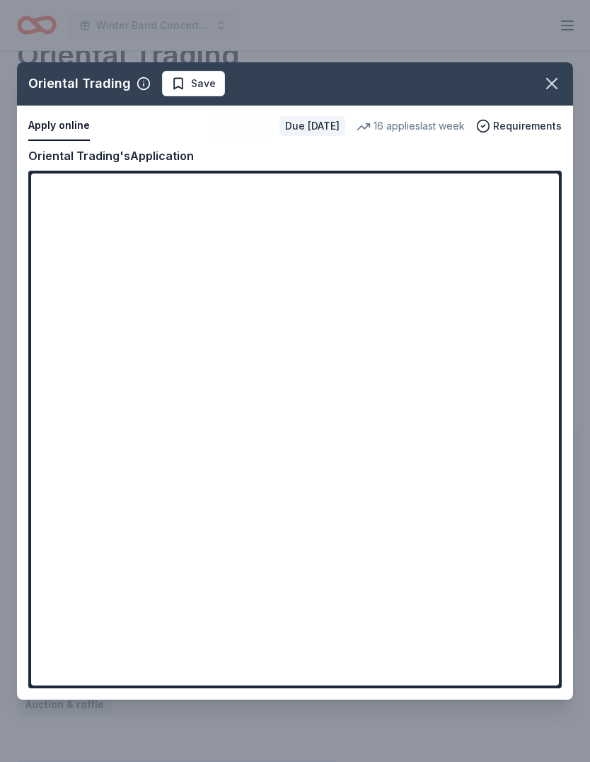
click at [535, 199] on div "Oriental Trading Save Apply online Due [DATE] 16 applies last week Requirements…" at bounding box center [295, 380] width 556 height 637
click at [539, 202] on div "Oriental Trading Save Apply online Due [DATE] 16 applies last week Requirements…" at bounding box center [295, 380] width 556 height 637
click at [178, 118] on div "Oriental Trading Save Apply online Due [DATE] 16 applies last week Requirements…" at bounding box center [295, 380] width 556 height 637
click at [549, 88] on icon "button" at bounding box center [552, 84] width 10 height 10
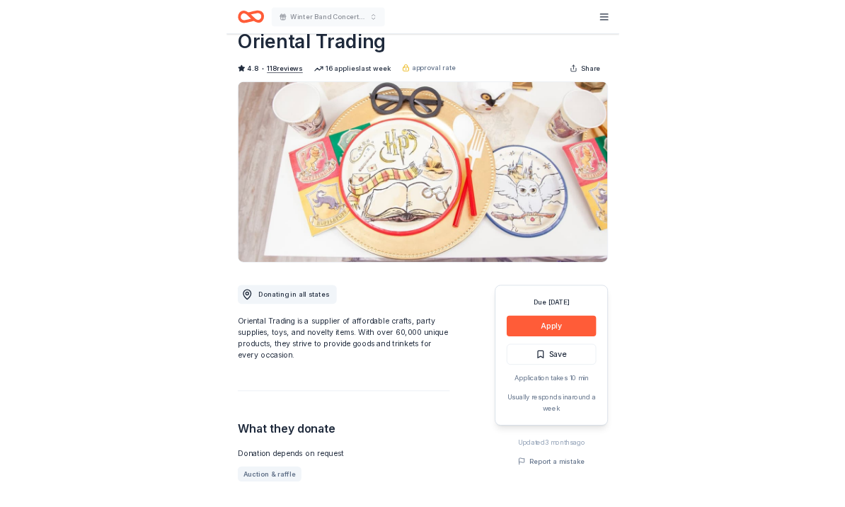
scroll to position [164, 0]
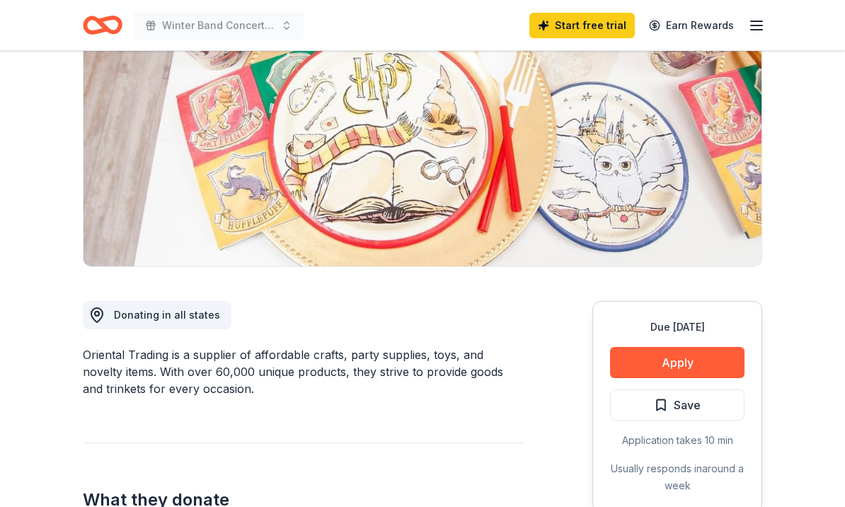
click at [590, 26] on icon "button" at bounding box center [756, 25] width 17 height 17
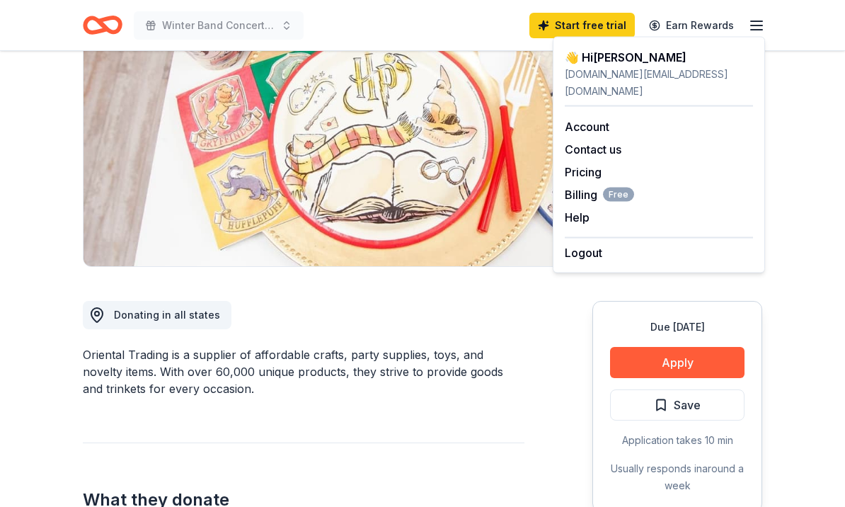
click at [590, 120] on link "Account" at bounding box center [587, 127] width 45 height 14
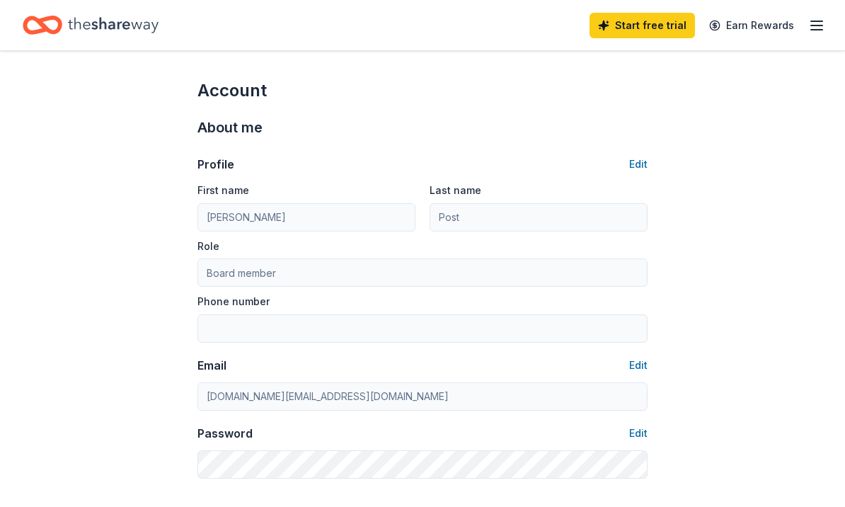
click at [590, 21] on line "button" at bounding box center [816, 21] width 11 height 0
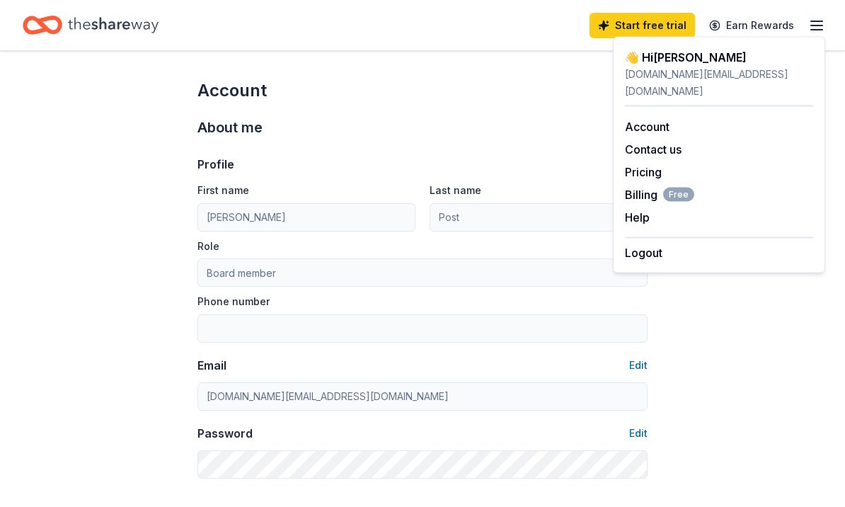
click at [590, 21] on line "button" at bounding box center [816, 21] width 11 height 0
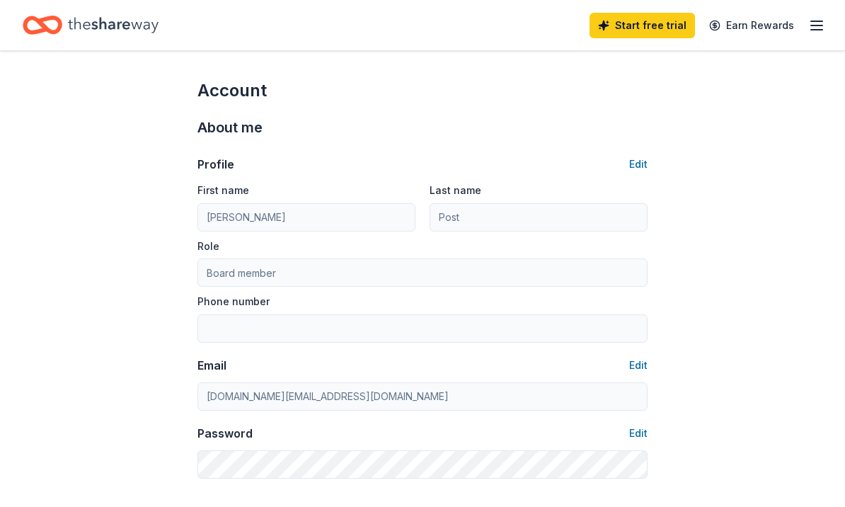
click at [590, 32] on link "Start free trial" at bounding box center [642, 25] width 105 height 25
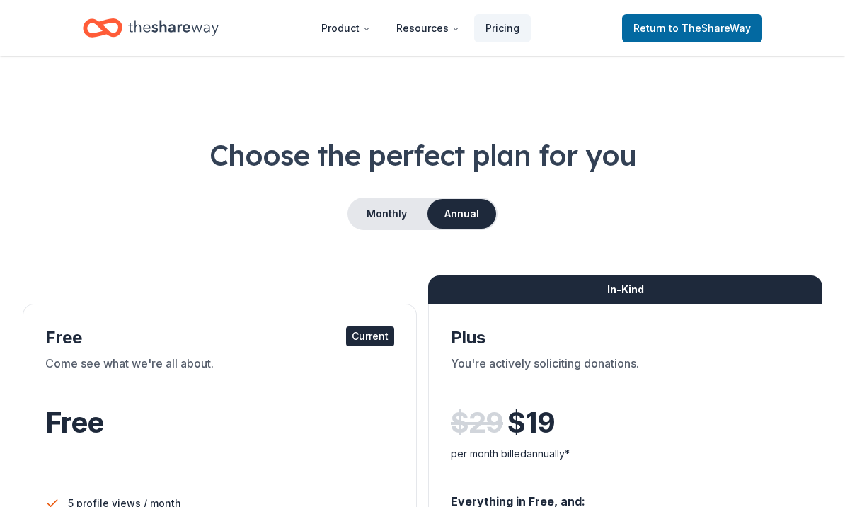
click at [590, 25] on header "Product Resources Pricing Return to TheShareWay" at bounding box center [422, 28] width 845 height 56
click at [590, 33] on span "to TheShareWay" at bounding box center [710, 28] width 82 height 12
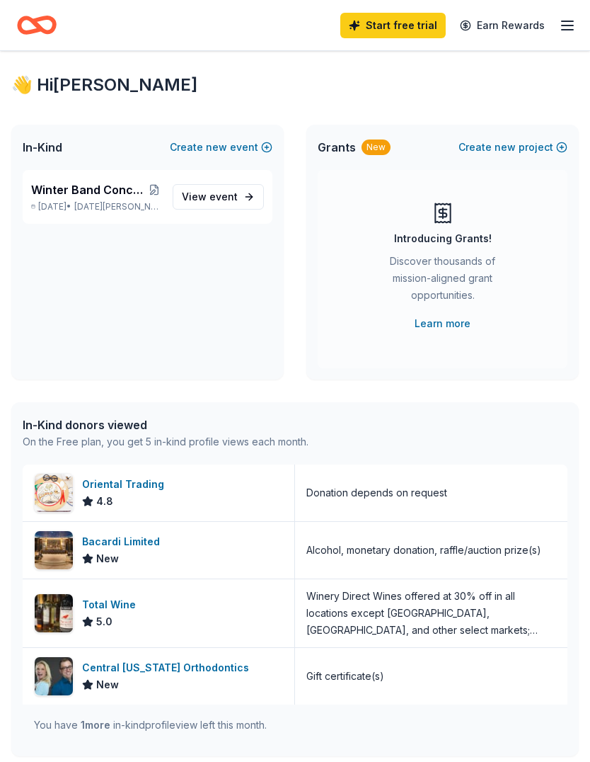
click at [84, 491] on div "Oriental Trading" at bounding box center [126, 484] width 88 height 17
